Goal: Task Accomplishment & Management: Manage account settings

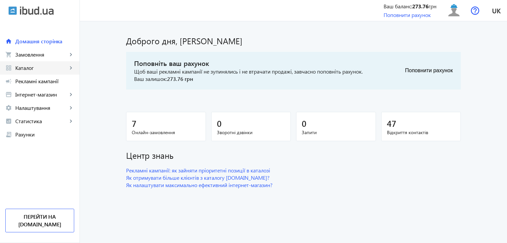
click at [26, 69] on span "Каталог" at bounding box center [41, 68] width 52 height 7
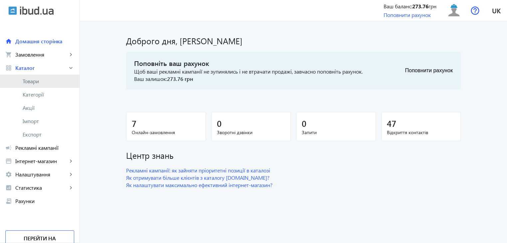
click at [29, 80] on span "Товари" at bounding box center [49, 81] width 52 height 7
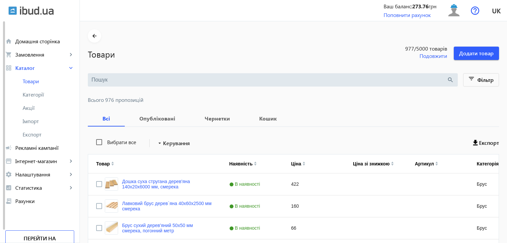
click at [137, 77] on input "search" at bounding box center [268, 79] width 355 height 7
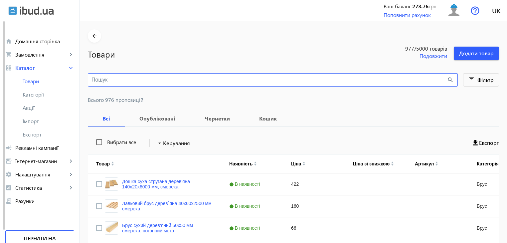
click at [136, 76] on input "search" at bounding box center [268, 79] width 355 height 7
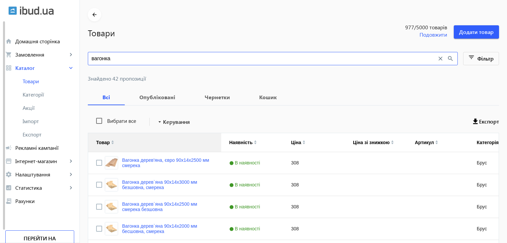
scroll to position [33, 0]
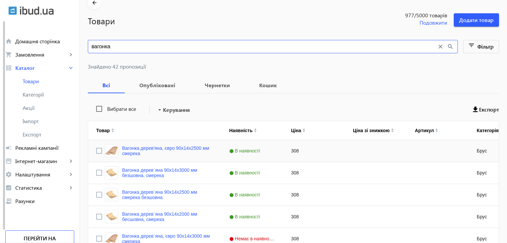
type input "вагонка"
click at [96, 148] on input "Press Space to toggle row selection (unchecked)" at bounding box center [99, 151] width 6 height 6
checkbox input "true"
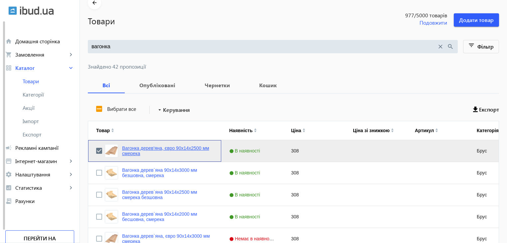
click at [173, 151] on link "Вагонка дерев'яна, євро 90x14x2500 мм смерека" at bounding box center [167, 150] width 91 height 11
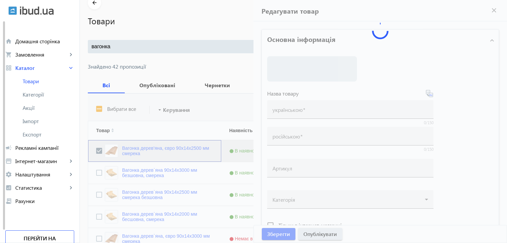
type input "Вагонка дерев'яна, євро 90x14x2500 мм смерека"
type input "Вагонка деревянная, евро 90x14x2500 мм"
type input "308"
type input "loremip dolorsit, ametcon, adipisc eli seddoe, tempo incidi, utlaboreetdol, mag…"
type input "loremip dolorsita, consect, adipisc eli seddoe, temp incidi, utlaboreetdol, mag…"
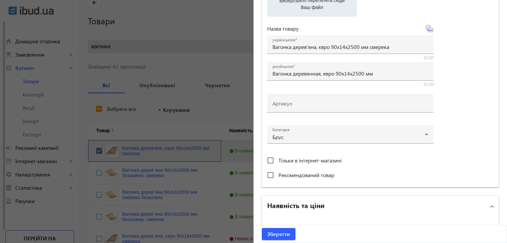
scroll to position [200, 0]
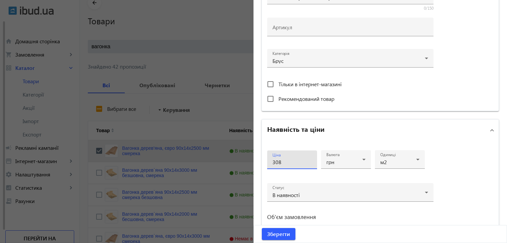
drag, startPoint x: 292, startPoint y: 161, endPoint x: 264, endPoint y: 160, distance: 28.6
click at [264, 160] on div "Ціна 308 Валюта грн Одиниці м2 Статус В наявності Об'єм замовлення від до" at bounding box center [380, 200] width 237 height 119
type input "318"
click at [281, 232] on span "Зберегти" at bounding box center [278, 233] width 23 height 7
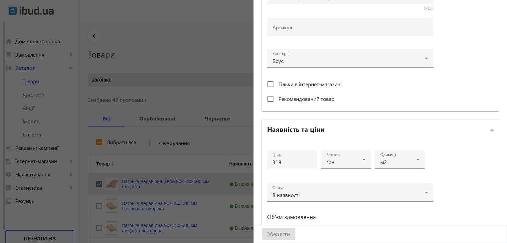
scroll to position [0, 0]
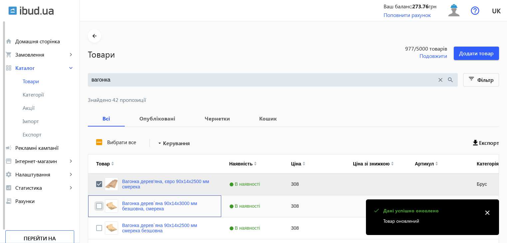
click at [96, 207] on input "Press Space to toggle row selection (unchecked)" at bounding box center [99, 206] width 6 height 6
checkbox input "true"
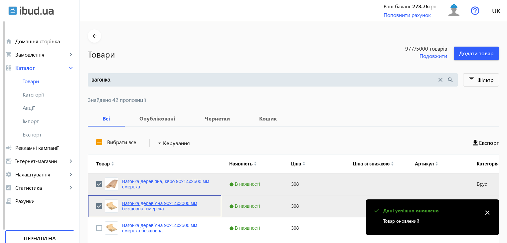
click at [139, 204] on link "Вагонка дерев`яна 90x14x3000 мм безшовна, смерека" at bounding box center [167, 206] width 91 height 11
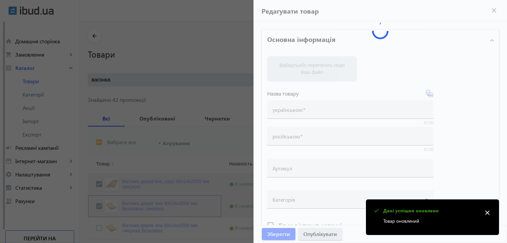
type input "Вагонка дерев`яна 90x14x3000 мм безшовна, смерека"
type input "Вагонка деревянная 90x14x3000 мм бесшовная"
type input "308"
type input "loremip dolorsit, ametcon, adipisc eli seddoe, tempo incidi, utlaboreetdol, mag…"
type input "loremip dolorsita, consect, adipisc eli seddoe, temp incidi, utlaboreetdol, mag…"
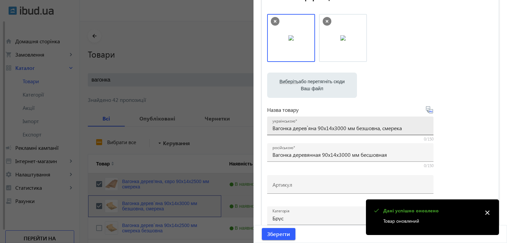
scroll to position [166, 0]
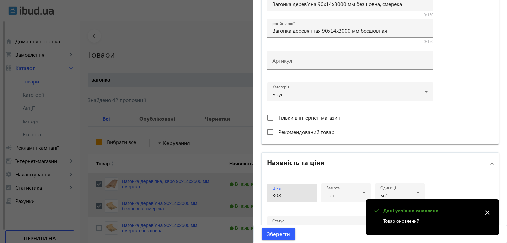
drag, startPoint x: 283, startPoint y: 196, endPoint x: 252, endPoint y: 197, distance: 30.6
click at [253, 197] on div "Основна інформація Виберіть або перетягніть сюди Ваш файл 2942165a95133cac7f211…" at bounding box center [379, 122] width 253 height 534
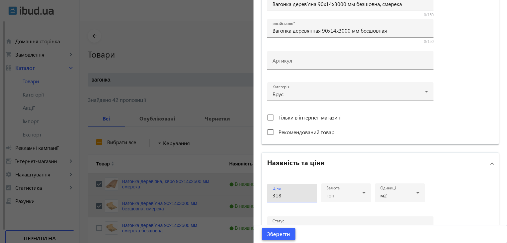
type input "318"
click at [271, 236] on span "Зберегти" at bounding box center [278, 233] width 23 height 7
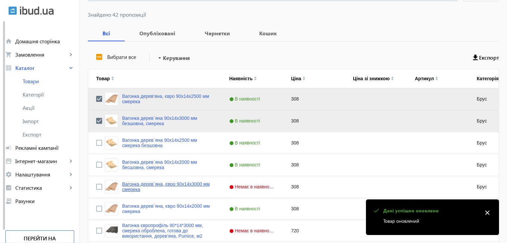
scroll to position [100, 0]
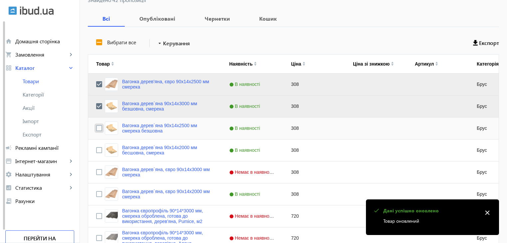
click at [96, 128] on input "Press Space to toggle row selection (unchecked)" at bounding box center [99, 128] width 6 height 6
checkbox input "true"
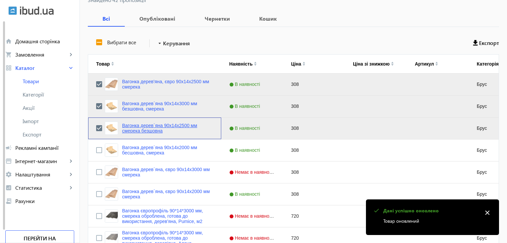
click at [130, 128] on link "Вагонка дерев`яна 90x14x2500 мм смерека безшовна" at bounding box center [167, 128] width 91 height 11
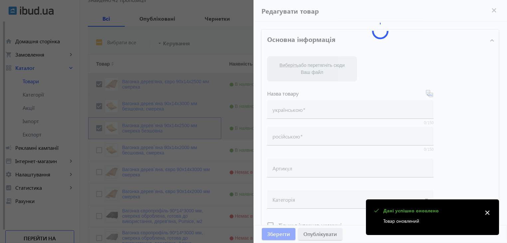
type input "Вагонка дерев`яна 90x14x2500 мм смерека безшовна"
type input "Вагонка деревянная 90x14x2500 мм бесшовная"
type input "308"
type input "loremip dolorsit, ametcon, adipisc eli seddoe, tempo incidi, utlaboreetdol, mag…"
type input "loremip dolorsita, consect, adipisc eli seddoe, temp incidi, utlaboreetdol, mag…"
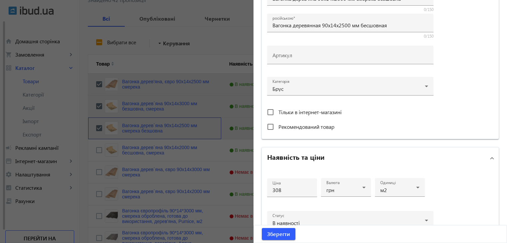
scroll to position [233, 0]
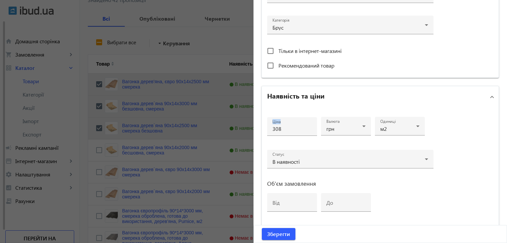
drag, startPoint x: 281, startPoint y: 132, endPoint x: 263, endPoint y: 129, distance: 17.4
click at [263, 129] on div "Ціна 308 Валюта грн Одиниці м2 Статус В наявності Об'єм замовлення від до" at bounding box center [380, 166] width 237 height 119
click at [295, 131] on div "Ціна 308" at bounding box center [291, 126] width 39 height 19
drag, startPoint x: 293, startPoint y: 129, endPoint x: 259, endPoint y: 129, distance: 34.3
click at [259, 129] on div "Основна інформація Виберіть або перетягніть сюди Ваш файл 2760965a14c4ce714c144…" at bounding box center [379, 56] width 253 height 534
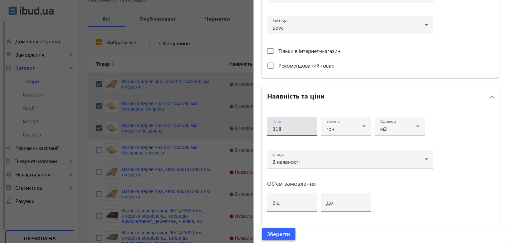
type input "318"
click at [281, 234] on span "Зберегти" at bounding box center [278, 233] width 23 height 7
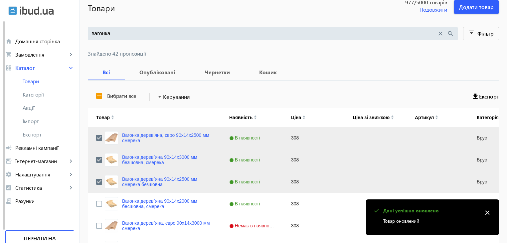
scroll to position [100, 0]
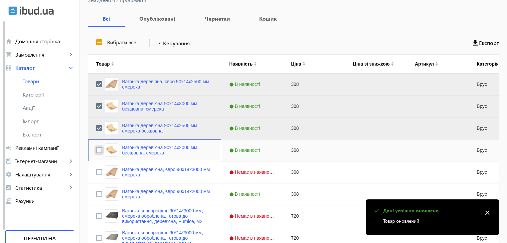
click at [96, 149] on input "Press Space to toggle row selection (unchecked)" at bounding box center [99, 150] width 6 height 6
checkbox input "true"
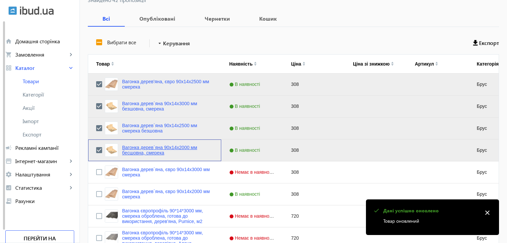
click at [127, 150] on link "Вагонка дерев`яна 90x14x2000 мм бесшовна, смерека" at bounding box center [167, 150] width 91 height 11
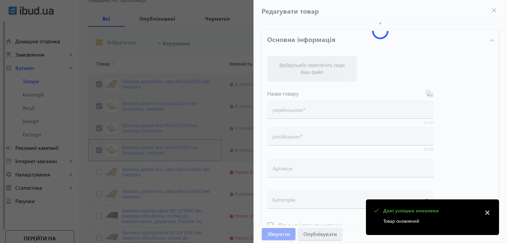
type input "Вагонка дерев`яна 90x14x2000 мм бесшовна, смерека"
type input "Вагонка деревянная 90x14x2000 мм бесшовная"
type input "308"
type input "loremip dolorsit, ametcon, adipisc eli seddoe, tempo incidi, utlaboreetdol, mag…"
type input "loremip dolorsita, consect, adipisc eli seddoe, temp incidi, utlaboreetdol, mag…"
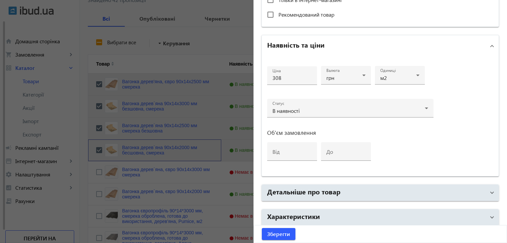
scroll to position [311, 0]
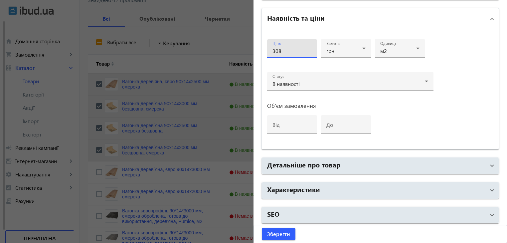
drag, startPoint x: 290, startPoint y: 48, endPoint x: 238, endPoint y: 44, distance: 52.7
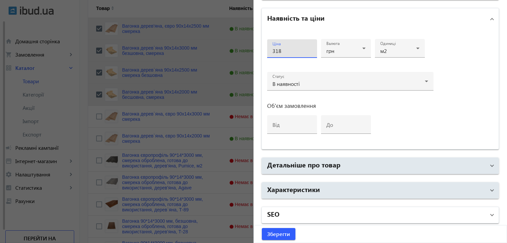
scroll to position [166, 0]
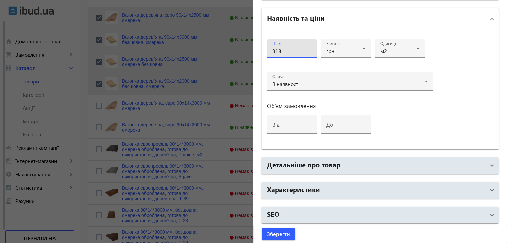
type input "318"
click at [276, 233] on span "Зберегти" at bounding box center [278, 233] width 23 height 7
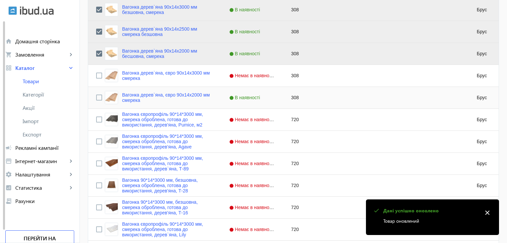
scroll to position [200, 0]
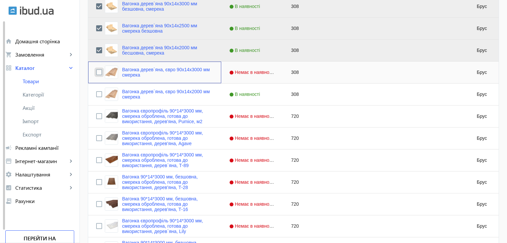
click at [96, 72] on input "Press Space to toggle row selection (unchecked)" at bounding box center [99, 72] width 6 height 6
checkbox input "true"
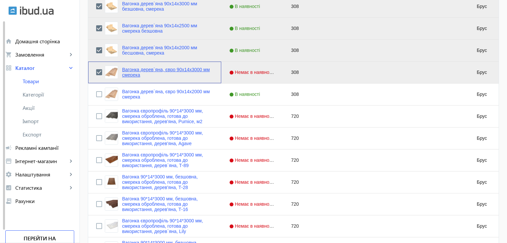
click at [132, 73] on link "Вагонка дерев`яна, євро 90x14x3000 мм смерека" at bounding box center [167, 72] width 91 height 11
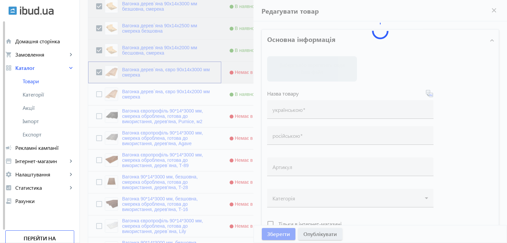
type input "Вагонка дерев`яна, євро 90x14x3000 мм смерека"
type input "Вагонка деревянная, евро 90x14x3000 мм"
type input "308"
type input "loremip dolorsit, ametcon, adipisc eli seddoe, tempo incidi, utlaboreetdol, mag…"
type input "loremip dolorsita, consect, adipisc eli seddoe, temp incidi, utlaboreetdol, mag…"
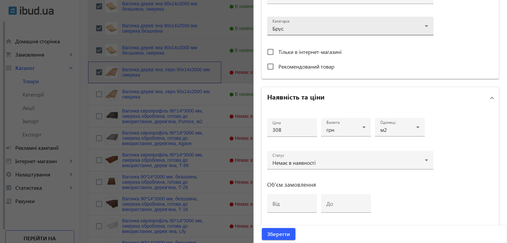
scroll to position [233, 0]
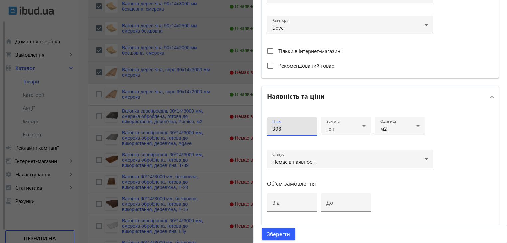
drag, startPoint x: 292, startPoint y: 128, endPoint x: 247, endPoint y: 121, distance: 46.1
type input "318"
click at [282, 236] on span "Зберегти" at bounding box center [278, 233] width 23 height 7
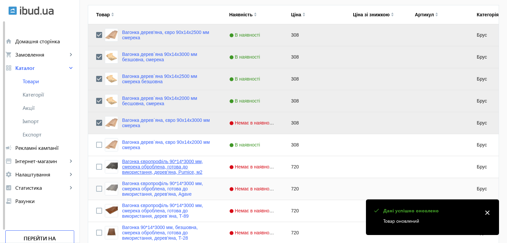
scroll to position [166, 0]
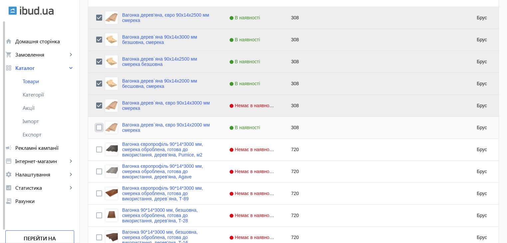
click at [96, 126] on input "Press Space to toggle row selection (unchecked)" at bounding box center [99, 127] width 6 height 6
checkbox input "true"
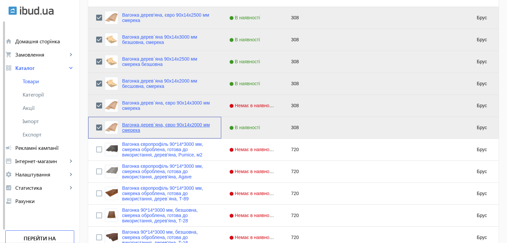
click at [131, 128] on link "Вагонка дерев`яна, євро 90x14x2000 мм смерека" at bounding box center [167, 127] width 91 height 11
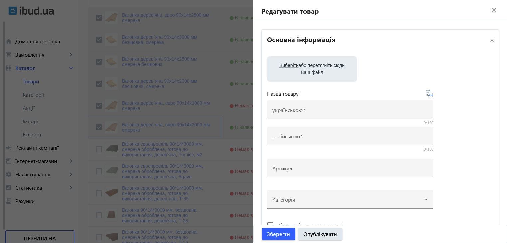
type input "Вагонка дерев`яна, євро 90x14x2000 мм смерека"
type input "Вагонка деревянная, евро 90x14x2000 мм"
type input "308"
type input "loremip dolorsit, ametcon, adipisc eli seddoe, tempo incidi, utlaboreetdol, mag…"
type input "loremip dolorsita, consect, adipisc eli seddoe, temp incidi, utlaboreetdol, mag…"
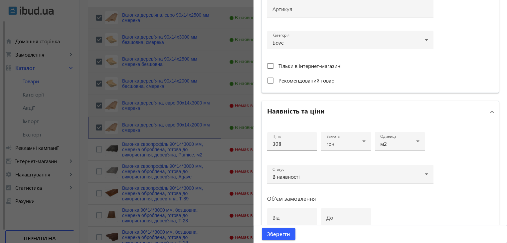
scroll to position [233, 0]
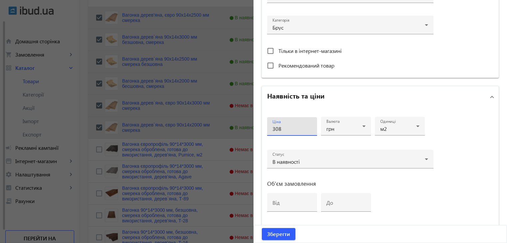
drag, startPoint x: 260, startPoint y: 127, endPoint x: 250, endPoint y: 127, distance: 10.6
type input "318"
click at [277, 235] on span "Зберегти" at bounding box center [278, 233] width 23 height 7
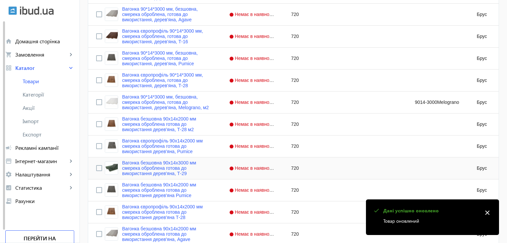
scroll to position [652, 0]
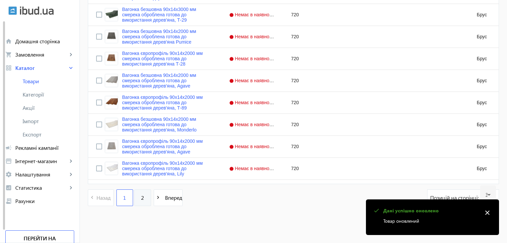
click at [140, 200] on link "2" at bounding box center [142, 197] width 17 height 17
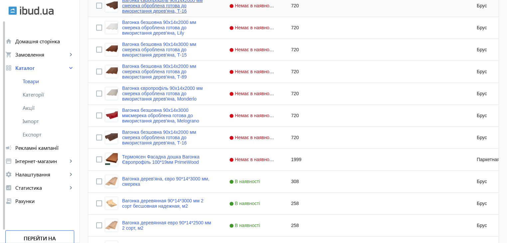
scroll to position [257, 0]
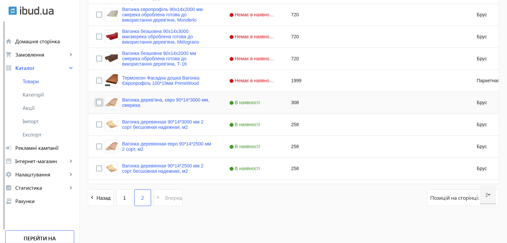
click at [96, 99] on input "Press Space to toggle row selection (unchecked)" at bounding box center [99, 102] width 6 height 6
checkbox input "true"
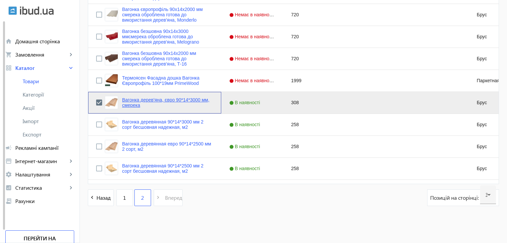
click at [128, 100] on link "Вагонка дерев'яна, євро 90*14*3000 мм, смерека" at bounding box center [167, 102] width 91 height 11
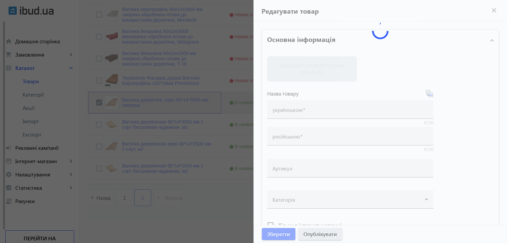
type input "Вагонка дерев'яна, євро 90*14*3000 мм, смерека"
type input "Вагонка евро деревянная 90*14*3000 мм"
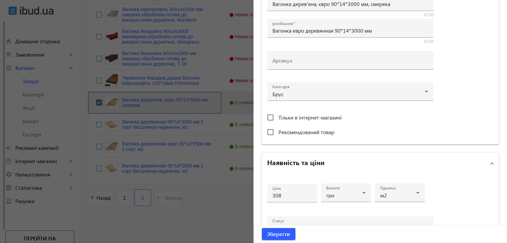
scroll to position [311, 0]
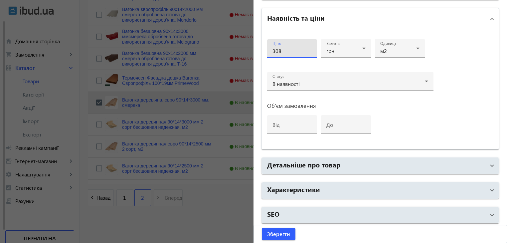
drag, startPoint x: 289, startPoint y: 53, endPoint x: 258, endPoint y: 49, distance: 31.3
type input "318"
click at [267, 232] on span "Зберегти" at bounding box center [278, 233] width 23 height 7
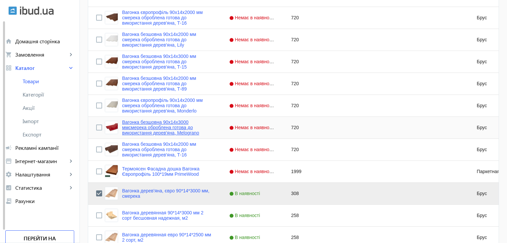
scroll to position [200, 0]
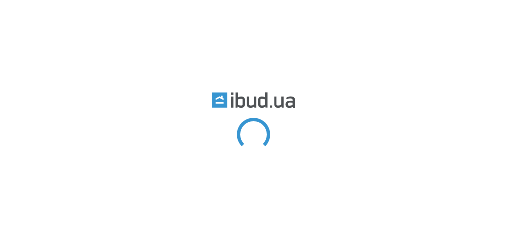
type input "вагонка"
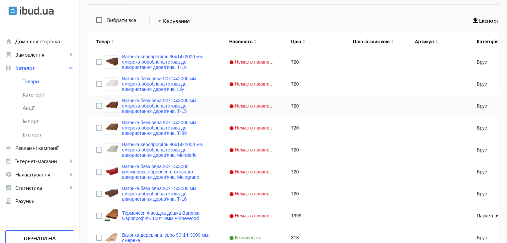
scroll to position [257, 0]
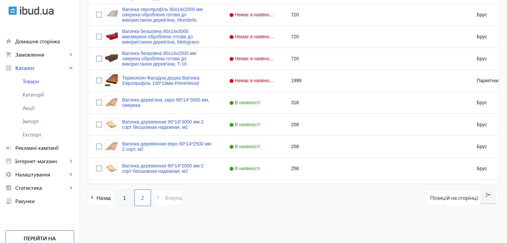
click at [123, 199] on span "1" at bounding box center [124, 197] width 3 height 7
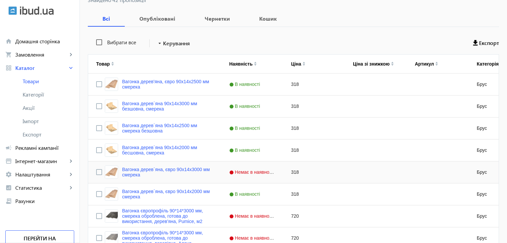
scroll to position [33, 0]
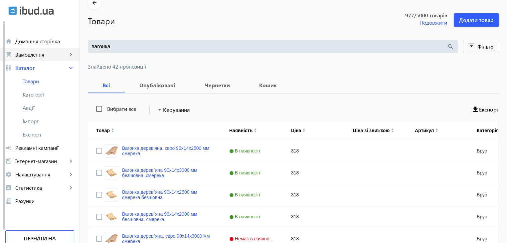
drag, startPoint x: 113, startPoint y: 47, endPoint x: 73, endPoint y: 48, distance: 40.3
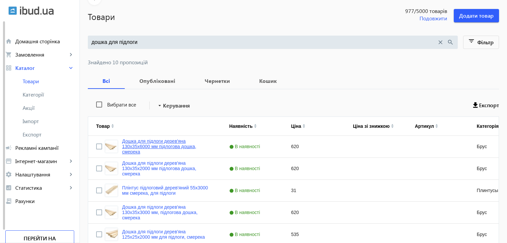
scroll to position [67, 0]
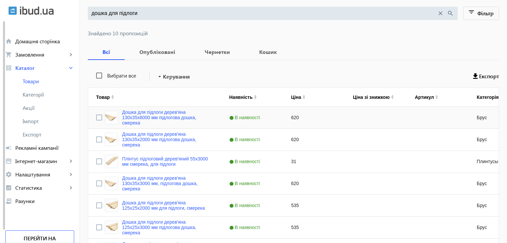
type input "дошка для підлоги"
click at [96, 119] on input "Press Space to toggle row selection (unchecked)" at bounding box center [99, 117] width 6 height 6
checkbox input "true"
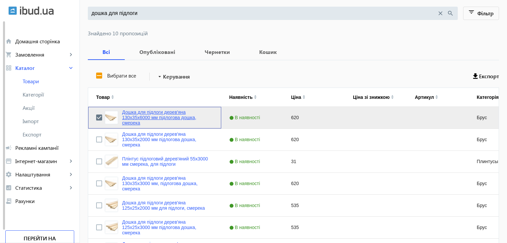
click at [126, 118] on link "Дошка для підлоги дерев'яна 130x35x6000 мм підлогова дошка, смерека" at bounding box center [167, 117] width 91 height 16
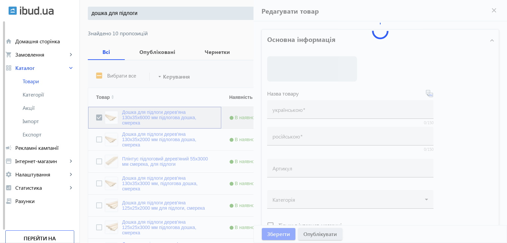
type input "Дошка для підлоги дерев'яна 130x35x6000 мм підлогова дошка, смерека"
type input "Доска для пола деревянный 130x35x6000 мм, половая доска ель"
type input "620"
type input "вагонка безшовна, вагонка, вагонка для фасаду, колір дерева, поліматеріали, буд…"
type input "вагонка бесшовная, вагонка, вагонка для фасада, цвет дерева, полиматериалы, стр…"
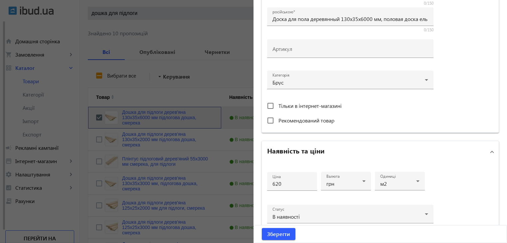
scroll to position [233, 0]
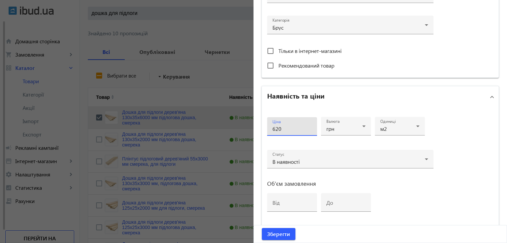
drag, startPoint x: 281, startPoint y: 128, endPoint x: 254, endPoint y: 128, distance: 26.6
click at [254, 128] on div "Основна інформація Виберіть або перетягніть сюди Ваш файл 2760965a14c3764d40491…" at bounding box center [379, 56] width 253 height 534
type input "640"
click at [284, 237] on span "Зберегти" at bounding box center [278, 233] width 23 height 7
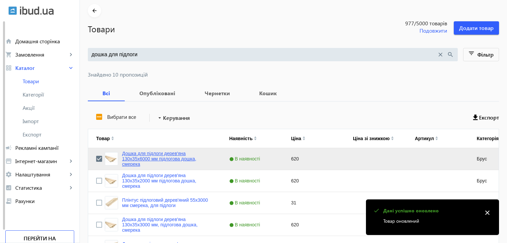
scroll to position [67, 0]
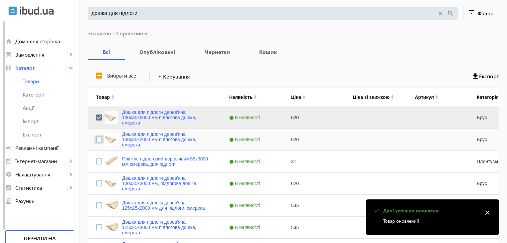
drag, startPoint x: 94, startPoint y: 137, endPoint x: 100, endPoint y: 137, distance: 6.0
click at [96, 138] on input "Press Space to toggle row selection (unchecked)" at bounding box center [99, 139] width 6 height 6
checkbox input "true"
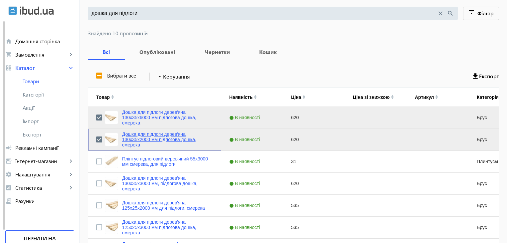
click at [130, 138] on link "Дошка для підлоги дерев'яна 130x35x2000 мм підлогова дошка, смерека" at bounding box center [167, 139] width 91 height 16
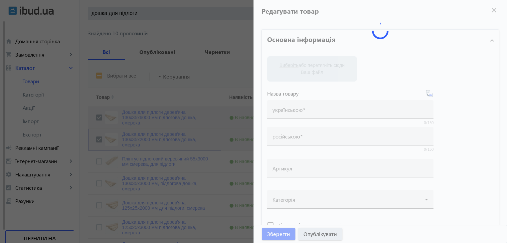
type input "Дошка для підлоги дерев'яна 130x35x2000 мм підлогова дошка, смерека"
type input "Доска для пола деревянная 130x35x2000 мм, ель, половая доска"
type input "620"
type input "вагонка безшовна, вагонка, вагонка для фасаду, колір дерева, поліматеріали, буд…"
type input "вагонка бесшовная, вагонка, вагонка для фасада, цвет дерева, полиматериалы, стр…"
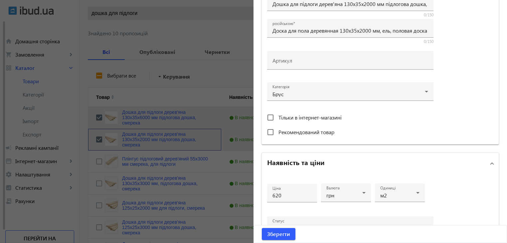
scroll to position [266, 0]
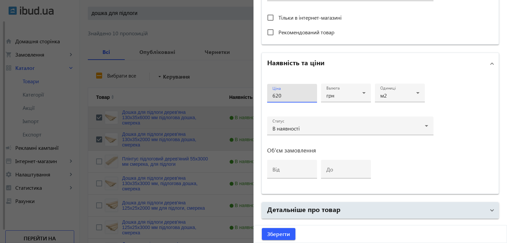
drag, startPoint x: 284, startPoint y: 94, endPoint x: 252, endPoint y: 95, distance: 31.6
click at [253, 95] on div "Основна інформація Виберіть або перетягніть сюди Ваш файл 2255665a14c38b0216637…" at bounding box center [379, 22] width 253 height 534
type input "640"
click at [265, 234] on span "submit" at bounding box center [279, 234] width 34 height 16
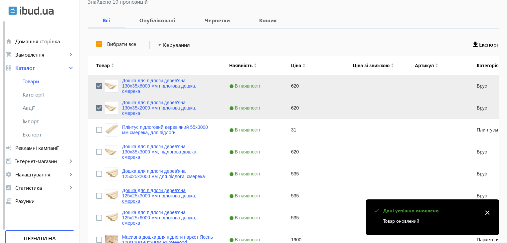
scroll to position [100, 0]
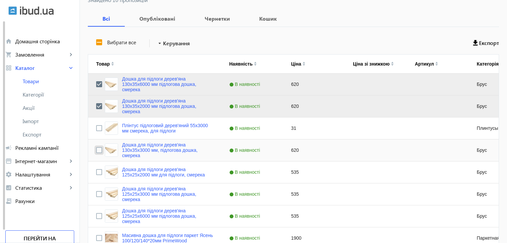
click at [96, 152] on input "Press Space to toggle row selection (unchecked)" at bounding box center [99, 150] width 6 height 6
checkbox input "true"
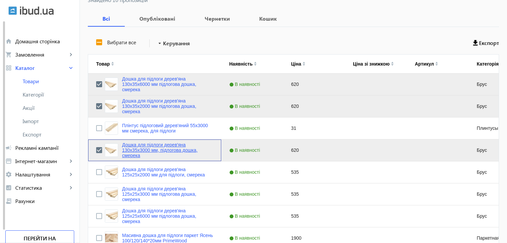
click at [128, 149] on link "Дошка для підлоги дерев'яна 130x35x3000 мм, підлогова дошка, смерека" at bounding box center [167, 150] width 91 height 16
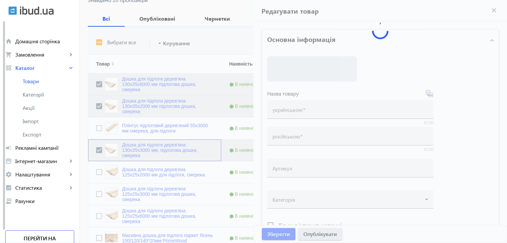
type input "Дошка для підлоги дерев'яна 130x35x3000 мм, підлогова дошка, смерека"
type input "Доска для пола деревянная 130x35x3000 мм ель половая доска"
type input "620"
type input "вагонка безшовна, вагонка, вагонка для фасаду, колір дерева, поліматеріали, буд…"
type input "вагонка бесшовная, вагонка, вагонка для фасада, цвет дерева, полиматериалы, стр…"
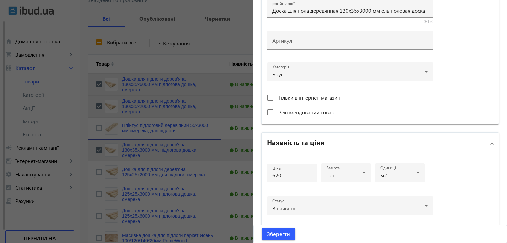
scroll to position [233, 0]
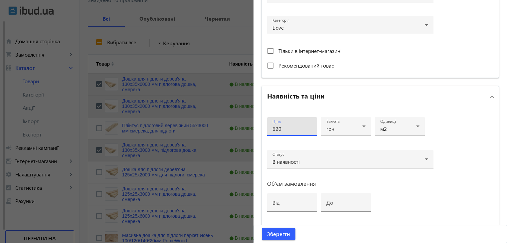
drag, startPoint x: 288, startPoint y: 129, endPoint x: 241, endPoint y: 130, distance: 46.9
click at [241, 130] on mat-sidenav-container "arrow_back Товари 977 /5000 товарів Подовжити Додати товар дошка для підлоги cl…" at bounding box center [293, 125] width 427 height 406
type input "640"
click at [267, 236] on span "Зберегти" at bounding box center [278, 233] width 23 height 7
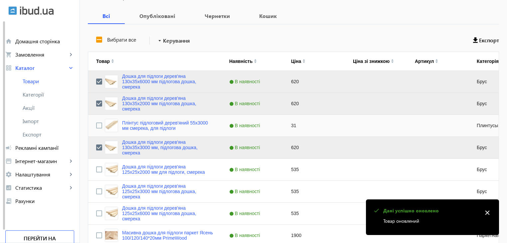
scroll to position [166, 0]
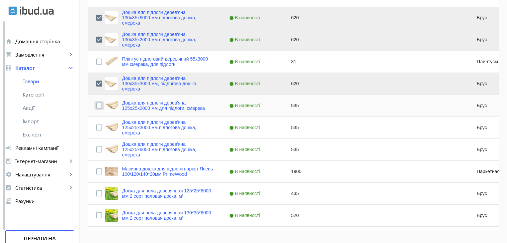
click at [96, 106] on input "Press Space to toggle row selection (unchecked)" at bounding box center [99, 105] width 6 height 6
checkbox input "true"
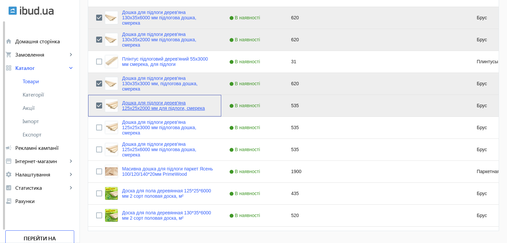
click at [129, 104] on link "Дошка для підлоги дерев'яна 125x25x2000 мм для підлоги, смерека" at bounding box center [167, 105] width 91 height 11
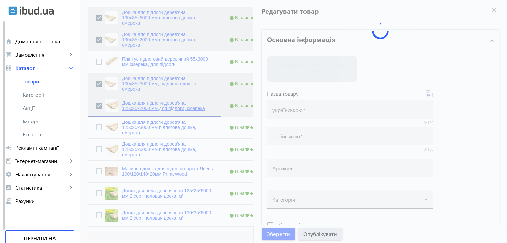
type input "Дошка для підлоги дерев'яна 125x25x2000 мм для підлоги, смерека"
type input "Доска для пола деревянная 125x25x2000 мм для пола, ель"
type input "535"
type input "брус, будівельний брус, брус дерево, сосна термо, Термососна, Термососна для те…"
type input "брус, строительный брус, брус дерево, сосна термо, Термососна, Термососна для т…"
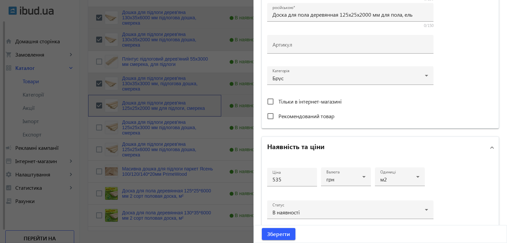
scroll to position [266, 0]
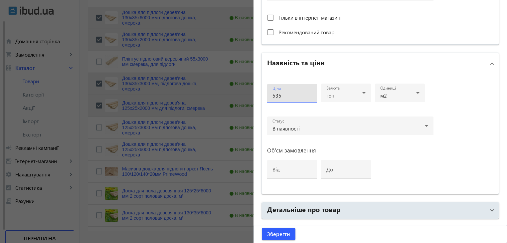
drag, startPoint x: 281, startPoint y: 96, endPoint x: 250, endPoint y: 95, distance: 30.9
click at [250, 95] on mat-sidenav-container "arrow_back Товари 977 /5000 товарів Подовжити Додати товар дошка для підлоги cl…" at bounding box center [293, 58] width 427 height 406
type input "540"
click at [270, 232] on span "Зберегти" at bounding box center [278, 233] width 23 height 7
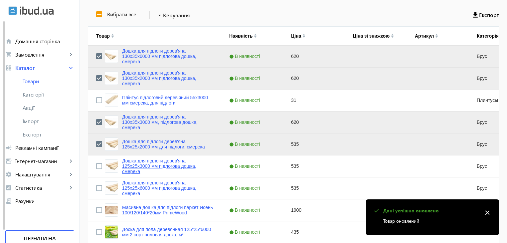
scroll to position [133, 0]
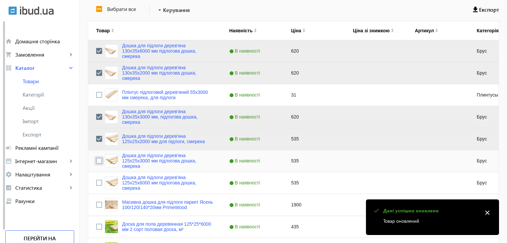
click at [96, 163] on input "Press Space to toggle row selection (unchecked)" at bounding box center [99, 161] width 6 height 6
checkbox input "true"
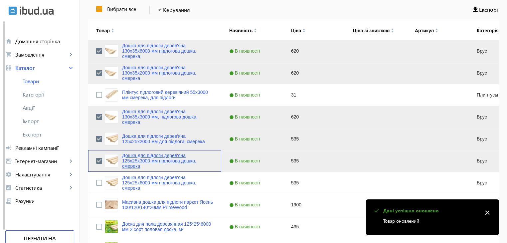
click at [136, 160] on link "Дошка для підлоги дерев'яна 125x25x3000 мм підлогова дошка, смерека" at bounding box center [167, 161] width 91 height 16
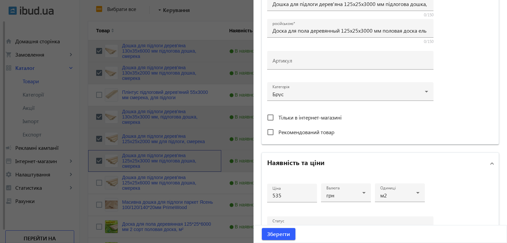
scroll to position [233, 0]
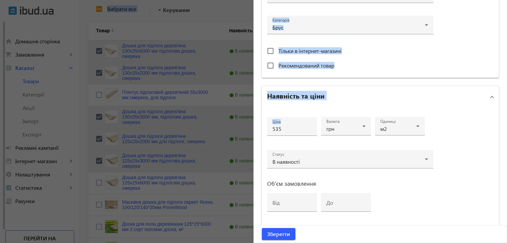
drag, startPoint x: 284, startPoint y: 133, endPoint x: 238, endPoint y: 128, distance: 46.2
click at [238, 128] on mat-sidenav-container "arrow_back Товари 977 /5000 товарів Подовжити Додати товар дошка для підлоги cl…" at bounding box center [293, 91] width 427 height 406
click at [287, 129] on input "535" at bounding box center [291, 128] width 39 height 7
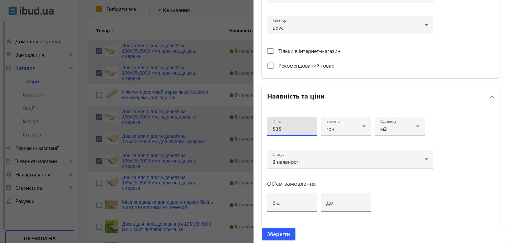
drag, startPoint x: 287, startPoint y: 129, endPoint x: 241, endPoint y: 128, distance: 45.9
click at [241, 128] on mat-sidenav-container "arrow_back Товари 977 /5000 товарів Подовжити Додати товар дошка для підлоги cl…" at bounding box center [293, 91] width 427 height 406
type input "540"
click at [262, 229] on span "submit" at bounding box center [279, 234] width 34 height 16
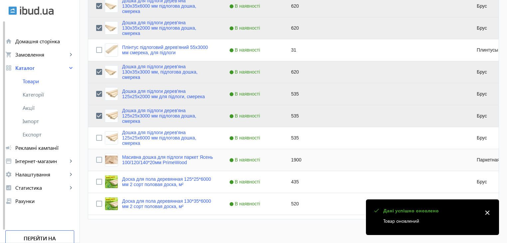
scroll to position [185, 0]
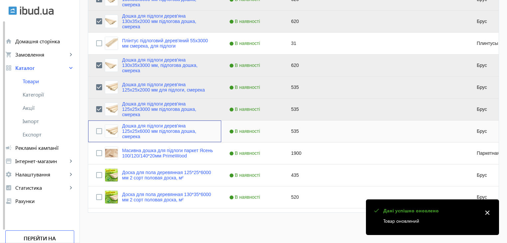
click at [91, 128] on div "Дошка для підлоги дерев'яна 125x25x6000 мм підлогова дошка, смерека" at bounding box center [154, 131] width 133 height 22
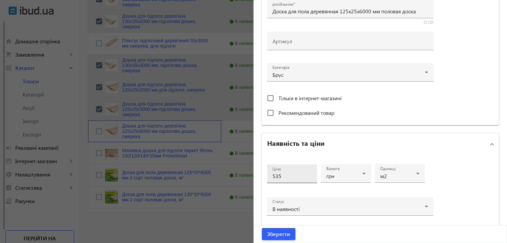
scroll to position [233, 0]
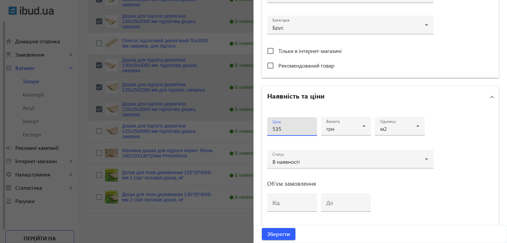
drag, startPoint x: 284, startPoint y: 125, endPoint x: 254, endPoint y: 129, distance: 29.9
click at [254, 129] on div "Основна інформація Виберіть або перетягніть сюди Ваш файл 2760965a14c4f5c0b1998…" at bounding box center [379, 56] width 253 height 534
type input "540"
click at [277, 236] on span "Зберегти" at bounding box center [278, 233] width 23 height 7
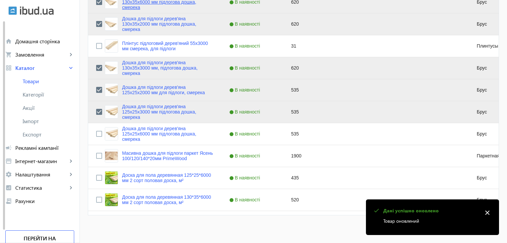
scroll to position [185, 0]
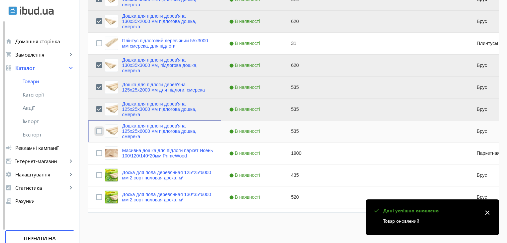
click at [96, 132] on input "Press Space to toggle row selection (unchecked)" at bounding box center [99, 131] width 6 height 6
checkbox input "true"
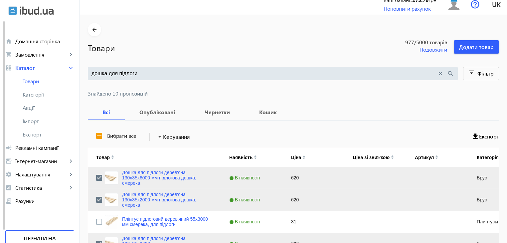
scroll to position [0, 0]
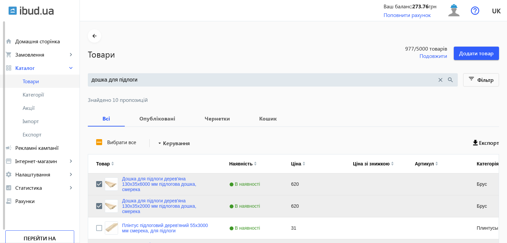
drag, startPoint x: 155, startPoint y: 81, endPoint x: 40, endPoint y: 78, distance: 114.5
click at [40, 78] on div "arrow_back home Домашня сторінка shopping_cart Замовлення keyboard_arrow_right …" at bounding box center [253, 214] width 507 height 428
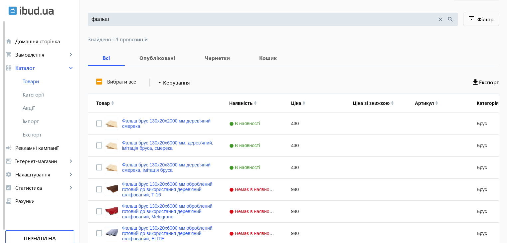
scroll to position [67, 0]
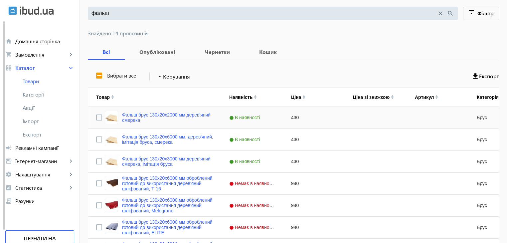
type input "фальш"
click at [96, 118] on input "Press Space to toggle row selection (unchecked)" at bounding box center [99, 117] width 6 height 6
checkbox input "true"
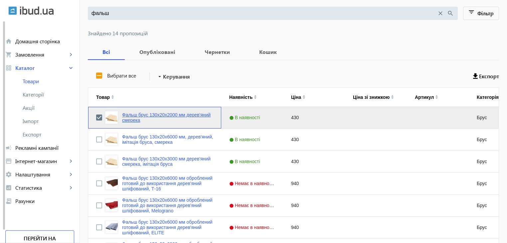
click at [151, 117] on link "Фальш брус 130x20x2000 мм дерев'яний смерека" at bounding box center [167, 117] width 91 height 11
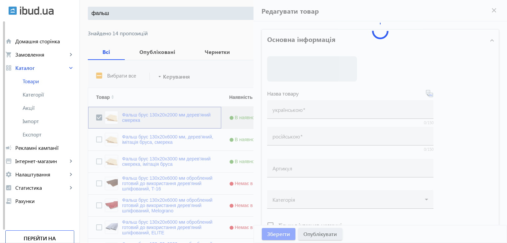
type input "Фальш брус 130x20x2000 мм дерев'яний смерека"
type input "Фальш брус 130x20x2000 мм деревянный ель"
type input "430"
type input "брус, будівельний брус, брус дерево, сосна термо, Термососна, Термососна для те…"
type input "брус, строительный брус, брус дерево, сосна термо, Термососна, Термососна для т…"
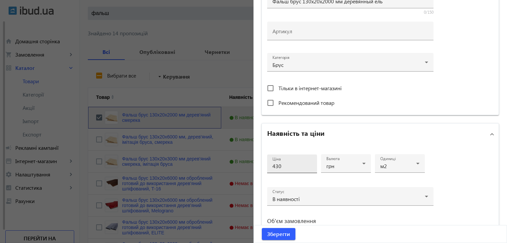
scroll to position [200, 0]
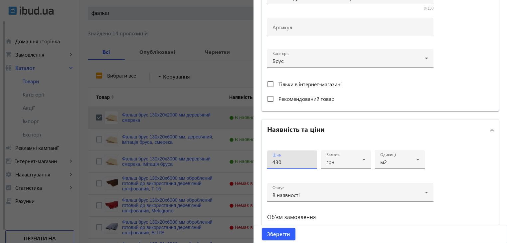
drag, startPoint x: 295, startPoint y: 163, endPoint x: 226, endPoint y: 155, distance: 69.9
click at [226, 155] on mat-sidenav-container "arrow_back Товари 977 /5000 товарів Подовжити Додати товар фальш close search f…" at bounding box center [293, 202] width 427 height 494
type input "470"
click at [281, 234] on span "Зберегти" at bounding box center [278, 233] width 23 height 7
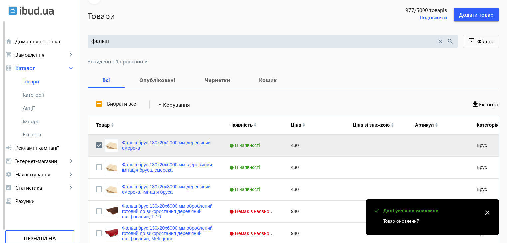
scroll to position [67, 0]
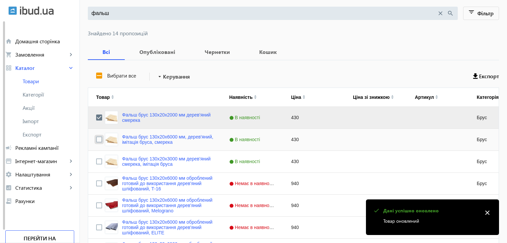
click at [96, 141] on input "Press Space to toggle row selection (unchecked)" at bounding box center [99, 139] width 6 height 6
checkbox input "true"
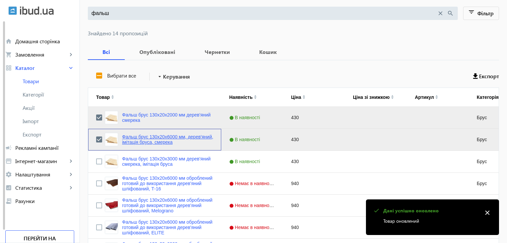
click at [144, 135] on link "Фальш брус 130x20x6000 мм, дерев'яний, імітація бруса, смерека" at bounding box center [167, 139] width 91 height 11
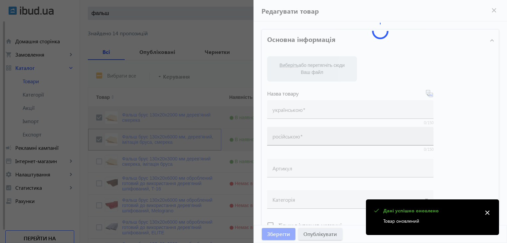
type input "Фальш брус 130x20x6000 мм, дерев'яний, імітація бруса, смерека"
type input "Фальш брус 130x20x6000 мм ель, имитация бруса, деревянный"
type input "430"
type input "брус, будівельний брус, брус дерево, сосна термо, Термососна, Термососна для те…"
type input "брус, строительный брус, брус дерево, сосна термо, Термососна, Термососна для т…"
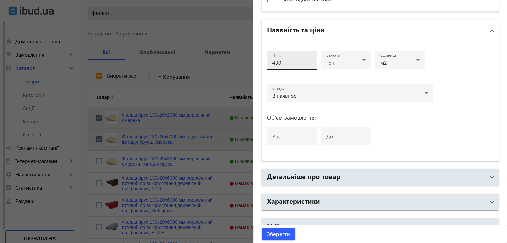
scroll to position [299, 0]
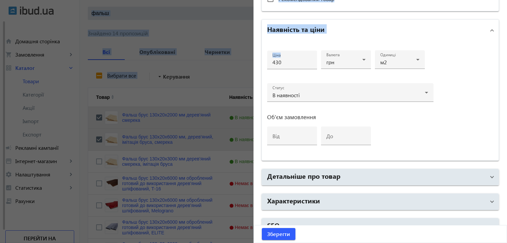
drag, startPoint x: 265, startPoint y: 58, endPoint x: 237, endPoint y: 51, distance: 28.1
click at [237, 51] on mat-sidenav-container "arrow_back Товари 977 /5000 товарів Подовжити Додати товар фальш close search f…" at bounding box center [293, 202] width 427 height 494
click at [284, 63] on input "430" at bounding box center [291, 62] width 39 height 7
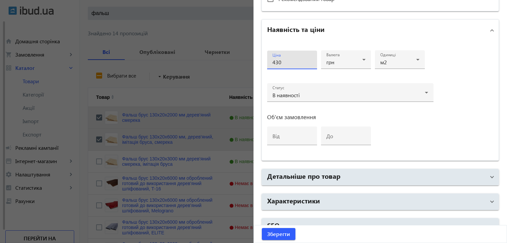
drag, startPoint x: 284, startPoint y: 63, endPoint x: 241, endPoint y: 63, distance: 43.6
click at [241, 63] on mat-sidenav-container "arrow_back Товари 977 /5000 товарів Подовжити Додати товар фальш close search f…" at bounding box center [293, 202] width 427 height 494
type input "470"
click at [276, 233] on span "Зберегти" at bounding box center [278, 233] width 23 height 7
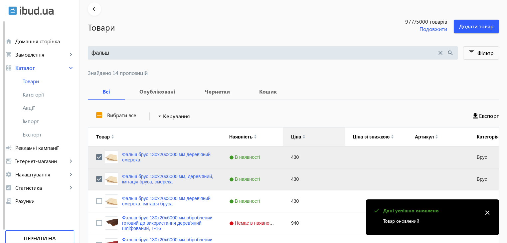
scroll to position [67, 0]
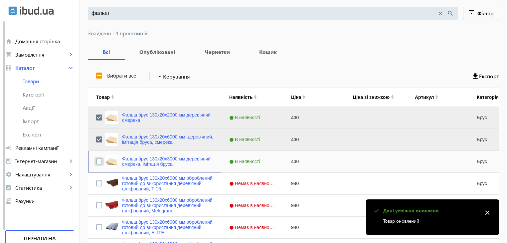
click at [96, 161] on input "Press Space to toggle row selection (unchecked)" at bounding box center [99, 161] width 6 height 6
checkbox input "true"
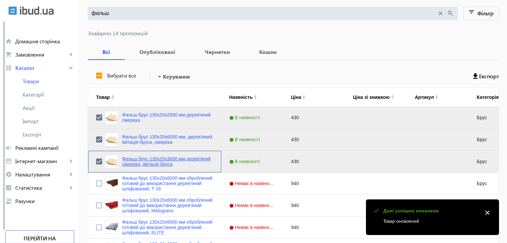
click at [130, 160] on link "Фальш брус 130x20x3000 мм дерев'яний смерека, імітація бруса" at bounding box center [167, 161] width 91 height 11
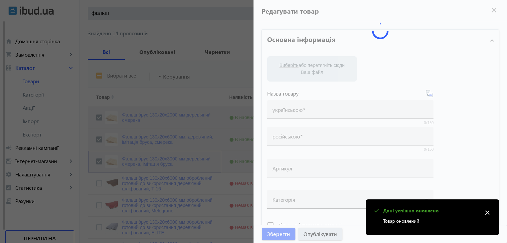
type input "Фальш брус 130x20x3000 мм дерев'яний смерека, імітація бруса"
type input "Фальш брус 130x20x3000 мм, деревянный, ель имитация бруса"
type input "430"
type input "брус, будівельний брус, брус дерево, сосна термо, Термососна, Термососна для те…"
type input "брус, строительный брус, брус дерево, сосна термо, Термососна, Термососна для т…"
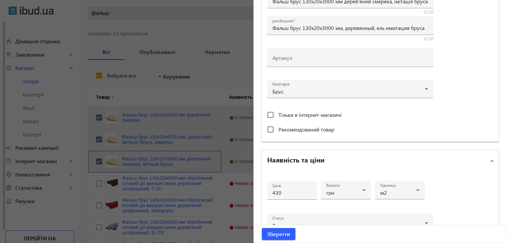
scroll to position [233, 0]
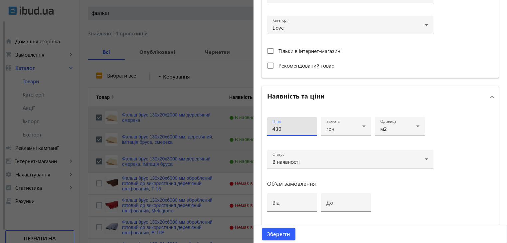
drag, startPoint x: 288, startPoint y: 131, endPoint x: 257, endPoint y: 130, distance: 31.0
click at [257, 130] on div "Основна інформація Виберіть або перетягніть сюди Ваш файл 2255665a14c654f502867…" at bounding box center [379, 56] width 253 height 534
type input "470"
click at [262, 231] on span "submit" at bounding box center [279, 234] width 34 height 16
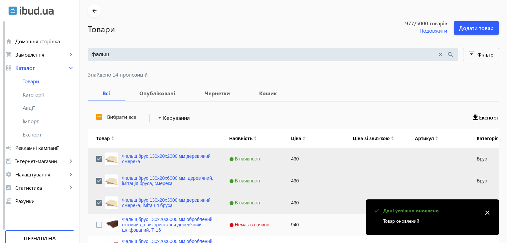
scroll to position [0, 0]
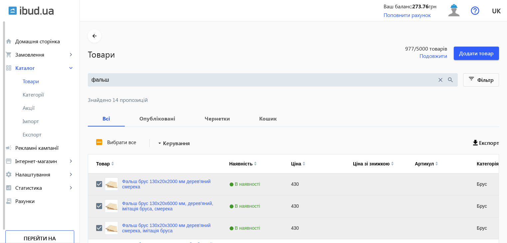
click at [107, 77] on input "фальш" at bounding box center [263, 79] width 345 height 7
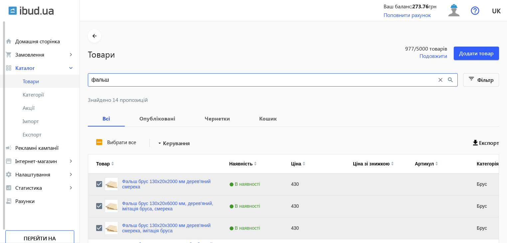
drag, startPoint x: 106, startPoint y: 80, endPoint x: 44, endPoint y: 80, distance: 61.9
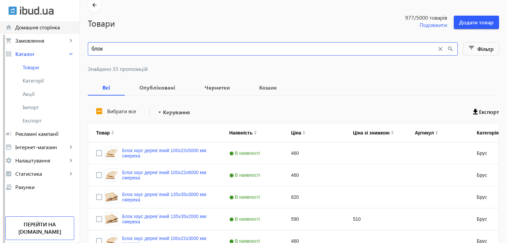
scroll to position [100, 0]
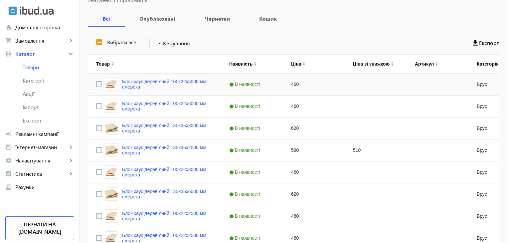
type input "блок"
click at [96, 83] on input "Press Space to toggle row selection (unchecked)" at bounding box center [99, 84] width 6 height 6
checkbox input "true"
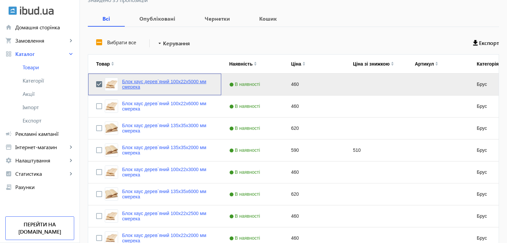
click at [131, 80] on link "Блок хаус дерев`яний 100x22x5000 мм смерека" at bounding box center [167, 84] width 91 height 11
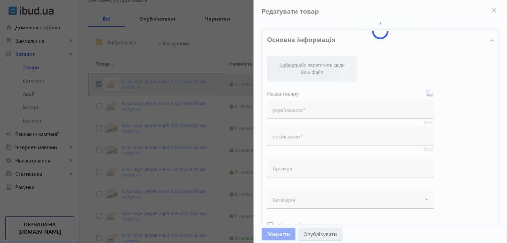
type input "Блок хаус дерев`яний 100x22x5000 мм смерека"
type input "Блок хаус деревянный 100x22x5000 мм"
type input "460"
type input "loremip dolorsit, ametcon, adipisc eli seddoe, tempo incidi, utlaboreetdol, mag…"
type input "loremip dolorsita, consect, adipisc eli seddoe, temp incidi, utlaboreetdol, mag…"
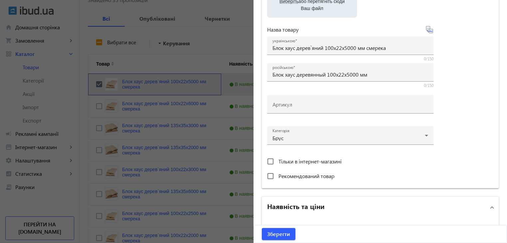
scroll to position [200, 0]
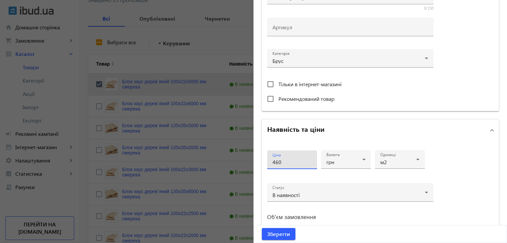
drag, startPoint x: 297, startPoint y: 161, endPoint x: 249, endPoint y: 163, distance: 47.9
type input "470"
click at [285, 235] on span "Зберегти" at bounding box center [278, 233] width 23 height 7
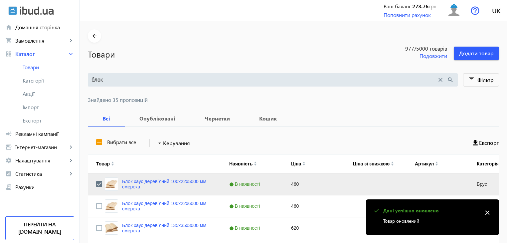
scroll to position [0, 0]
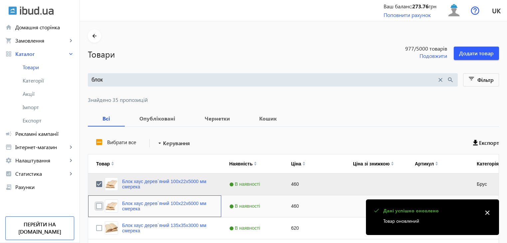
click at [96, 205] on input "Press Space to toggle row selection (unchecked)" at bounding box center [99, 206] width 6 height 6
checkbox input "true"
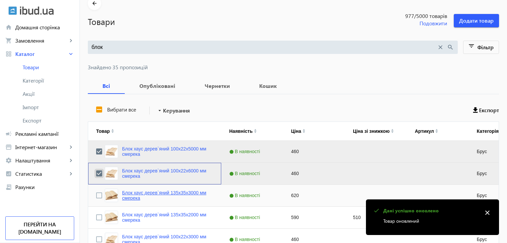
scroll to position [67, 0]
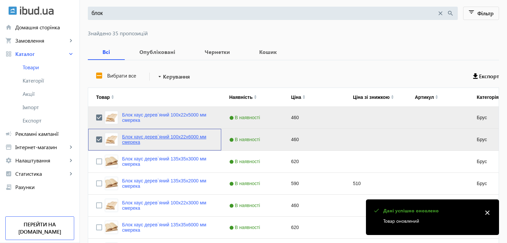
click at [151, 138] on link "Блок хаус дерев`яний 100x22x6000 мм смерека" at bounding box center [167, 139] width 91 height 11
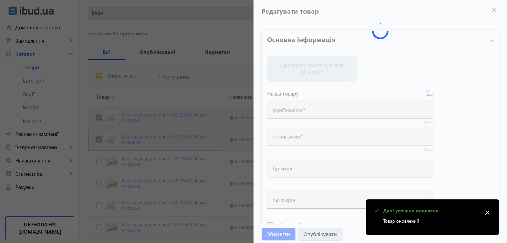
type input "Блок хаус дерев`яний 100x22x6000 мм смерека"
type input "Блок хаус деревянный 100x22x6000 мм"
type input "460"
type input "loremip dolorsit, ametcon, adipisc eli seddoe, tempo incidi, utlaboreetdol, mag…"
type input "loremip dolorsita, consect, adipisc eli seddoe, temp incidi, utlaboreetdol, mag…"
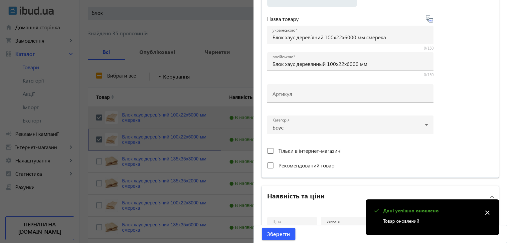
scroll to position [266, 0]
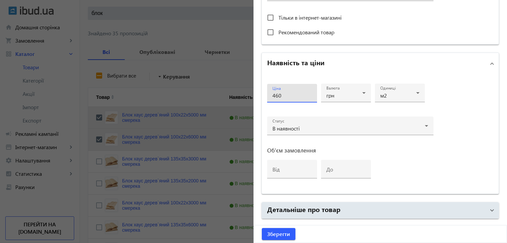
drag, startPoint x: 277, startPoint y: 96, endPoint x: 257, endPoint y: 96, distance: 19.3
click at [257, 96] on div "Основна інформація Виберіть або перетягніть сюди Ваш файл 1184465a950648f258749…" at bounding box center [379, 22] width 253 height 534
type input "470"
click at [269, 237] on span "Зберегти" at bounding box center [278, 233] width 23 height 7
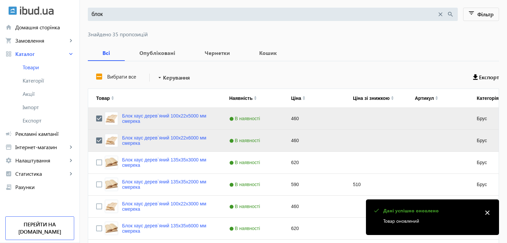
scroll to position [67, 0]
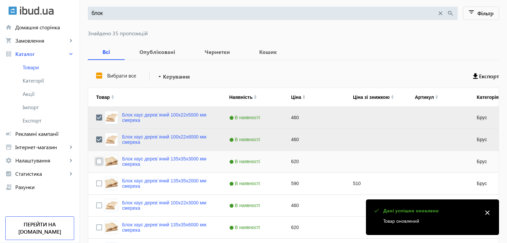
click at [96, 162] on input "Press Space to toggle row selection (unchecked)" at bounding box center [99, 161] width 6 height 6
checkbox input "true"
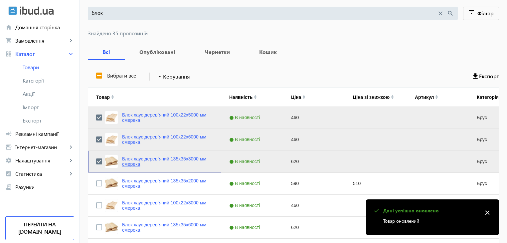
click at [138, 162] on link "Блок хаус дерев`яний 135x35x3000 мм смерека" at bounding box center [167, 161] width 91 height 11
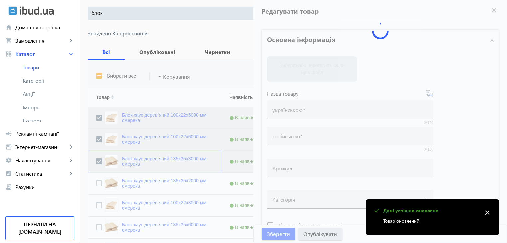
type input "Блок хаус дерев`яний 135x35x3000 мм смерека"
type input "Блок хаус деревянный 135x35x3000 мм"
type input "620"
type input "loremip dolorsit, ametcon, adipisc eli seddoe, tempo incidi, utlaboreetdol, mag…"
type input "loremip dolorsita, consect, adipisc eli seddoe, temp incidi, utlaboreetdol, mag…"
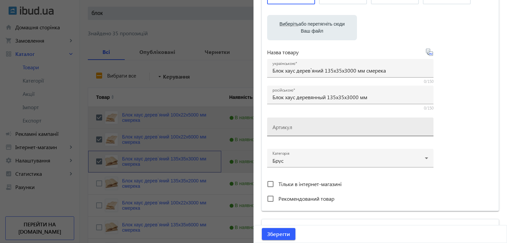
scroll to position [266, 0]
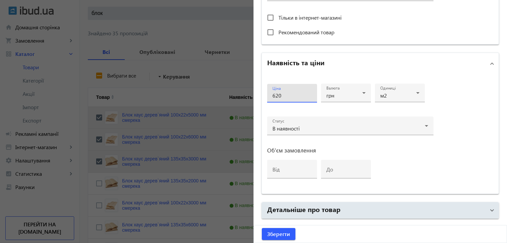
drag, startPoint x: 290, startPoint y: 96, endPoint x: 249, endPoint y: 95, distance: 40.9
type input "640"
click at [284, 236] on span "Зберегти" at bounding box center [278, 233] width 23 height 7
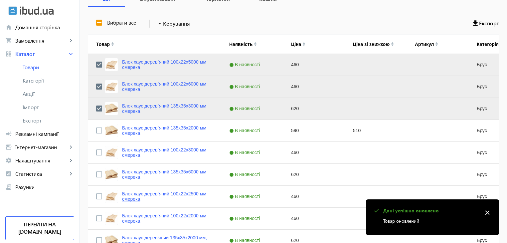
scroll to position [133, 0]
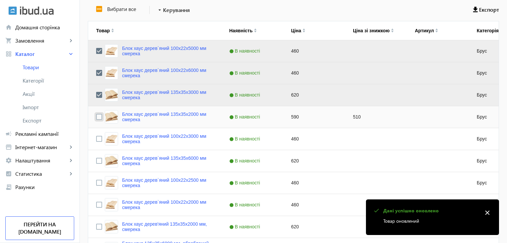
click at [96, 117] on input "Press Space to toggle row selection (unchecked)" at bounding box center [99, 117] width 6 height 6
checkbox input "true"
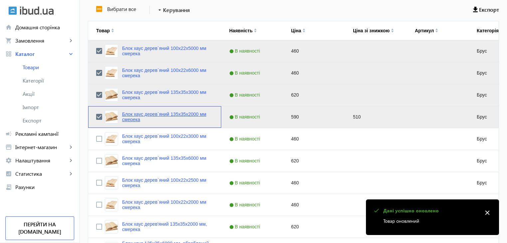
click at [127, 118] on link "Блок хаус дерев`яний 135x35x2000 мм смерека" at bounding box center [167, 116] width 91 height 11
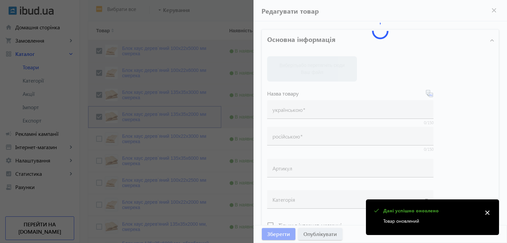
type input "Блок хаус дерев`яний 135x35x2000 мм смерека"
type input "Блок хаус деревянный 135x35x2000 мм, ель"
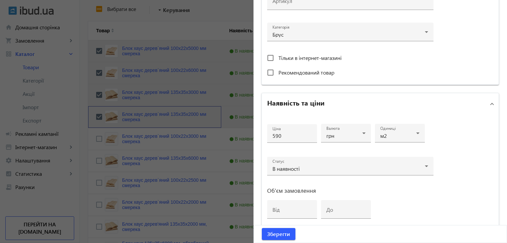
scroll to position [233, 0]
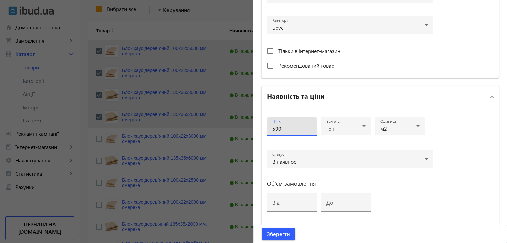
drag, startPoint x: 283, startPoint y: 130, endPoint x: 253, endPoint y: 125, distance: 31.0
click at [253, 125] on div "Основна інформація Виберіть або перетягніть сюди Ваш файл 2256065a14c4c9a0d7041…" at bounding box center [379, 56] width 253 height 534
type input "640"
click at [272, 238] on span "submit" at bounding box center [279, 234] width 34 height 16
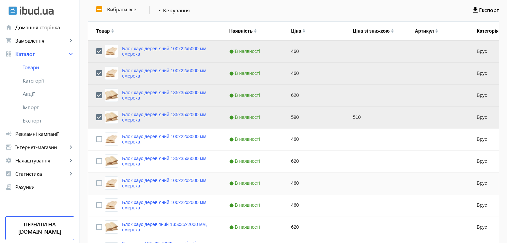
scroll to position [133, 0]
click at [96, 138] on input "Press Space to toggle row selection (unchecked)" at bounding box center [99, 139] width 6 height 6
checkbox input "true"
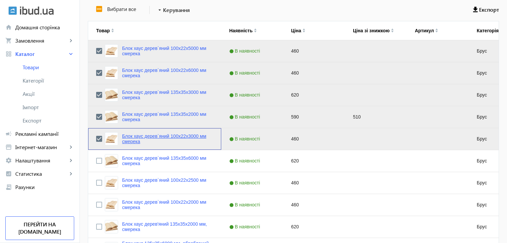
click at [136, 138] on link "Блок хаус дерев`яний 100x22x3000 мм смерека" at bounding box center [167, 138] width 91 height 11
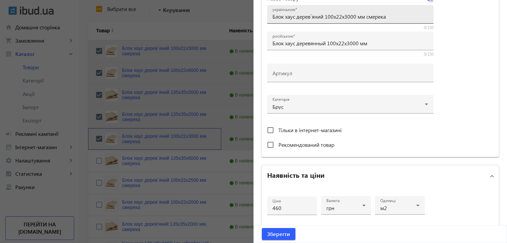
scroll to position [166, 0]
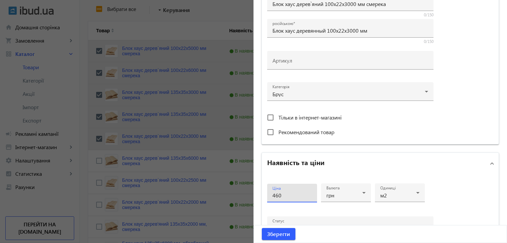
drag, startPoint x: 283, startPoint y: 193, endPoint x: 245, endPoint y: 191, distance: 38.0
type input "470"
click at [282, 233] on span "Зберегти" at bounding box center [278, 233] width 23 height 7
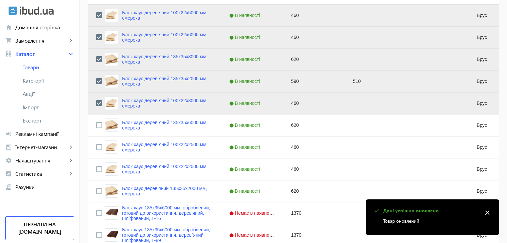
scroll to position [200, 0]
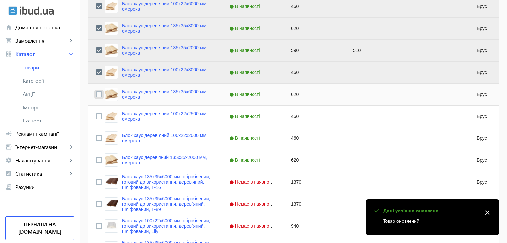
click at [96, 93] on input "Press Space to toggle row selection (unchecked)" at bounding box center [99, 94] width 6 height 6
checkbox input "true"
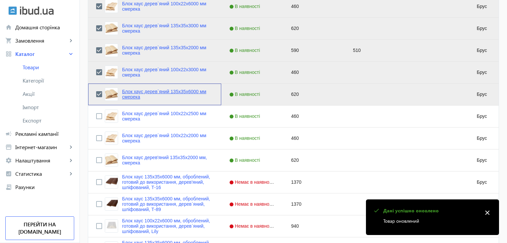
click at [135, 93] on link "Блок хаус дерев`яний 135x35x6000 мм смерека" at bounding box center [167, 94] width 91 height 11
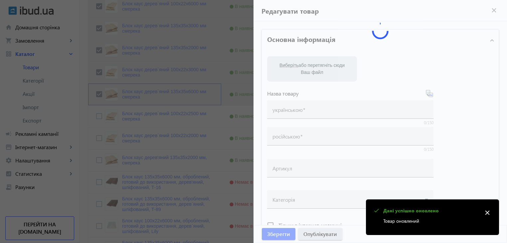
type input "Блок хаус дерев`яний 135x35x6000 мм смерека"
type input "Блок хаус деревянный 135x35x6000 мм"
type input "620"
type input "loremip dolorsit, ametcon, adipisc eli seddoe, tempo incidi, utlaboreetdol, mag…"
type input "loremip dolorsita, consect, adipisc eli seddoe, temp incidi, utlaboreetdol, mag…"
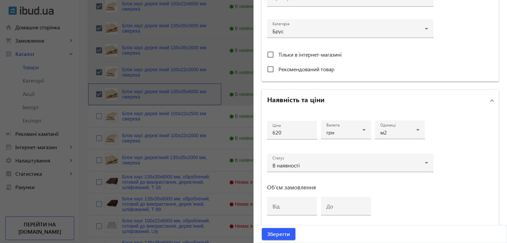
scroll to position [233, 0]
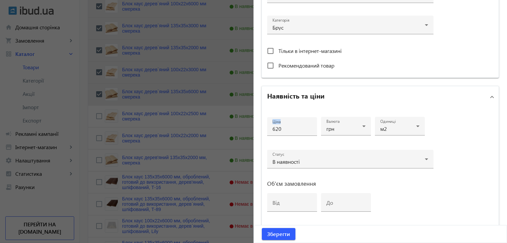
drag, startPoint x: 293, startPoint y: 132, endPoint x: 259, endPoint y: 123, distance: 34.9
click at [259, 123] on div "Основна інформація Виберіть або перетягніть сюди Ваш файл 2631465a95080510a3235…" at bounding box center [379, 56] width 253 height 534
click at [286, 126] on input "620" at bounding box center [291, 128] width 39 height 7
drag, startPoint x: 286, startPoint y: 128, endPoint x: 244, endPoint y: 121, distance: 42.0
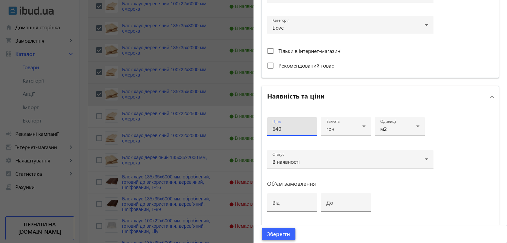
type input "640"
click at [276, 231] on span "Зберегти" at bounding box center [278, 233] width 23 height 7
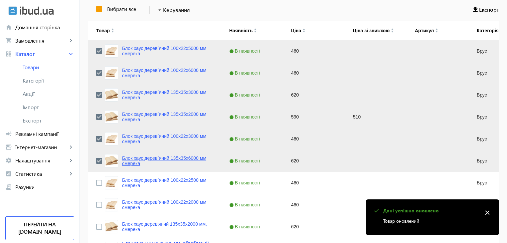
scroll to position [166, 0]
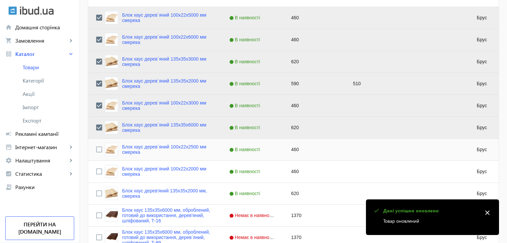
click at [90, 150] on div "Блок хаус дерев`яний 100x22x2500 мм смерека" at bounding box center [154, 150] width 133 height 22
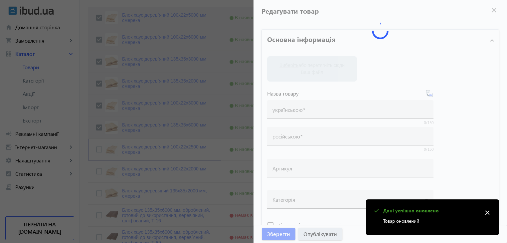
type input "Блок хаус дерев`яний 100x22x2500 мм смерека"
type input "Блок хаус деревянный 100x22x2500 мм ель"
type input "460"
type input "loremip dolorsit, ametcon, adipisc eli seddoe, tempo incidi, utlaboreetdol, mag…"
type input "loremip dolorsita, consect, adipisc eli seddoe, temp incidi, utlaboreetdol, mag…"
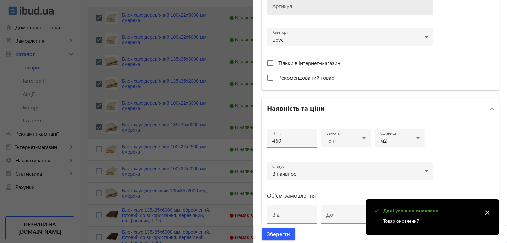
scroll to position [233, 0]
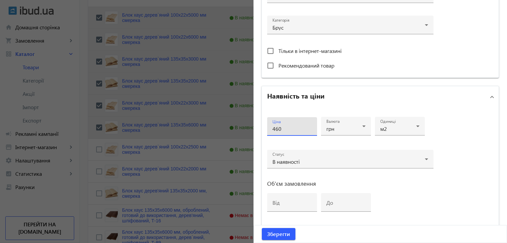
drag, startPoint x: 293, startPoint y: 128, endPoint x: 251, endPoint y: 129, distance: 41.6
click at [253, 129] on div "Основна інформація Виберіть або перетягніть сюди Ваш файл 2819965a950874ac10121…" at bounding box center [379, 56] width 253 height 534
type input "470"
click at [276, 236] on span "Зберегти" at bounding box center [278, 233] width 23 height 7
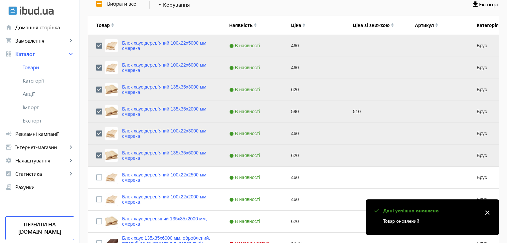
scroll to position [166, 0]
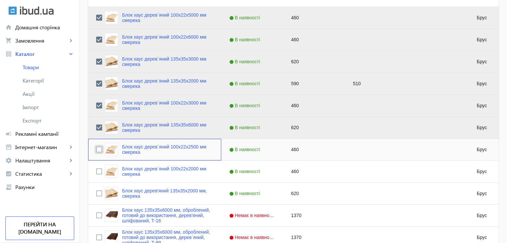
click at [96, 150] on input "Press Space to toggle row selection (unchecked)" at bounding box center [99, 149] width 6 height 6
checkbox input "true"
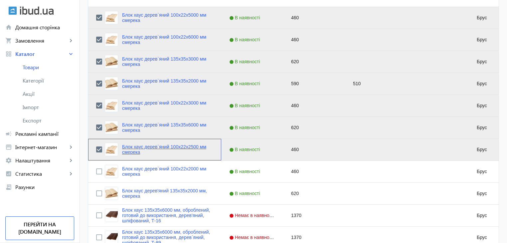
click at [140, 149] on link "Блок хаус дерев`яний 100x22x2500 мм смерека" at bounding box center [167, 149] width 91 height 11
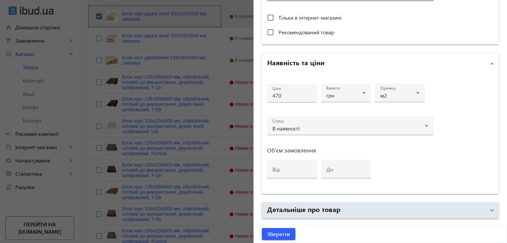
scroll to position [133, 0]
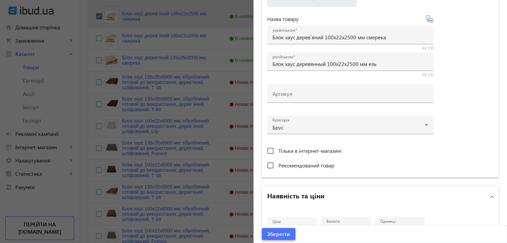
click at [270, 235] on span "Зберегти" at bounding box center [278, 233] width 23 height 7
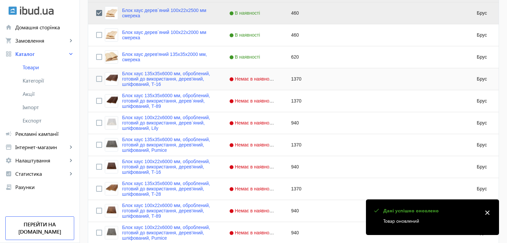
scroll to position [266, 0]
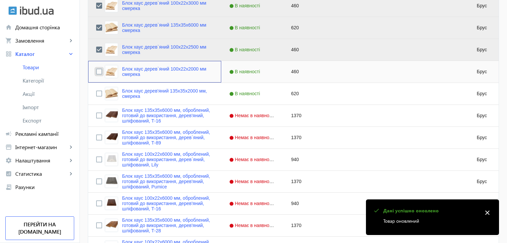
click at [96, 74] on input "Press Space to toggle row selection (unchecked)" at bounding box center [99, 72] width 6 height 6
checkbox input "true"
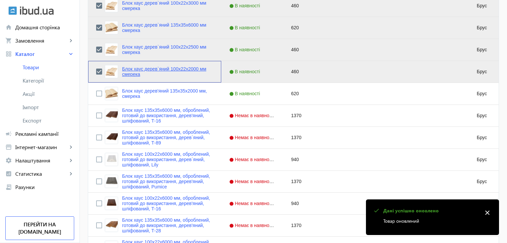
click at [149, 68] on link "Блок хаус дерев`яний 100x22x2000 мм смерека" at bounding box center [167, 71] width 91 height 11
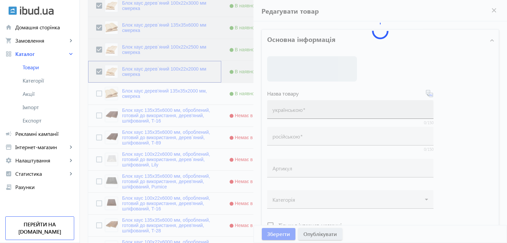
type input "Блок хаус дерев`яний 100x22x2000 мм смерека"
type input "Блок хаус деревянный 100x22x2000 мм ель"
type input "460"
type input "loremip dolorsit, ametcon, adipisc eli seddoe, tempo incidi, utlaboreetdol, mag…"
type input "loremip dolorsita, consect, adipisc eli seddoe, temp incidi, utlaboreetdol, mag…"
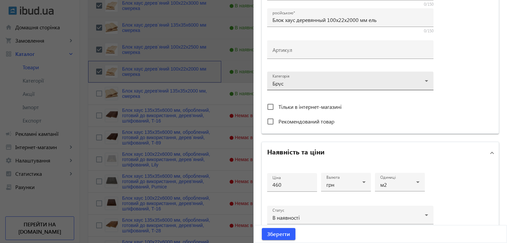
scroll to position [200, 0]
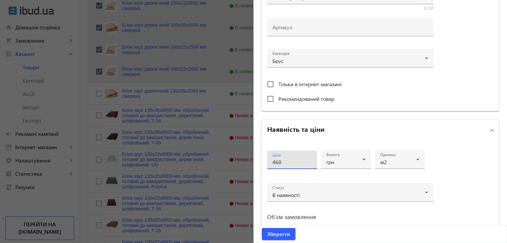
drag, startPoint x: 286, startPoint y: 163, endPoint x: 250, endPoint y: 161, distance: 36.3
click at [250, 161] on mat-sidenav-container "arrow_back Товари 977 /5000 товарів Подовжити Додати товар блок close search fi…" at bounding box center [293, 192] width 427 height 874
type input "470"
click at [267, 233] on span "Зберегти" at bounding box center [278, 233] width 23 height 7
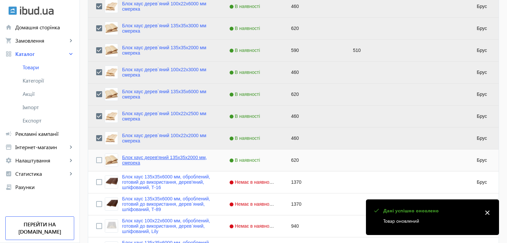
click at [141, 158] on link "Блок хаус дерев'яний 135x35x2000 мм, смерека" at bounding box center [167, 160] width 91 height 11
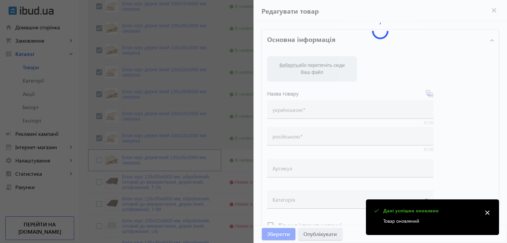
type input "Блок хаус дерев'яний 135x35x2000 мм, смерека"
type input "Блок хаус деревянный 135x35x2000 мм ель"
type input "620"
type input "loremip dolorsit, ametcon, adipisc eli seddoe, tempo incidi, utlaboreetdol, mag…"
type input "loremip dolorsita, consect, adipisc eli seddoe, temp incidi, utlaboreetdol, mag…"
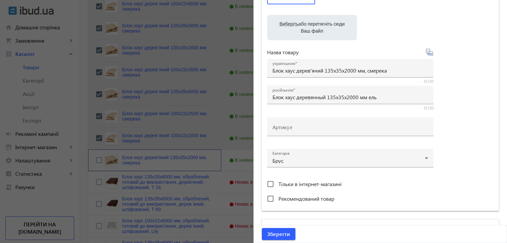
scroll to position [166, 0]
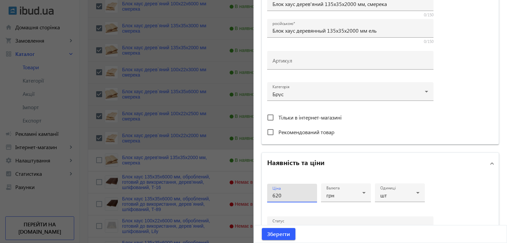
drag, startPoint x: 286, startPoint y: 198, endPoint x: 240, endPoint y: 192, distance: 46.2
type input "640"
drag, startPoint x: 230, startPoint y: 185, endPoint x: 313, endPoint y: 192, distance: 83.1
click at [312, 195] on div "Ціна 640" at bounding box center [292, 193] width 50 height 19
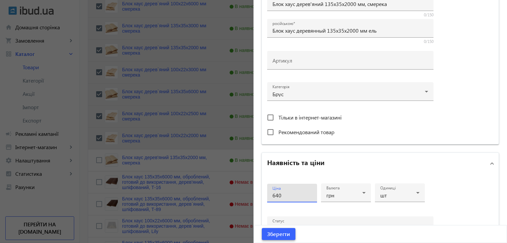
click at [267, 236] on span "Зберегти" at bounding box center [278, 233] width 23 height 7
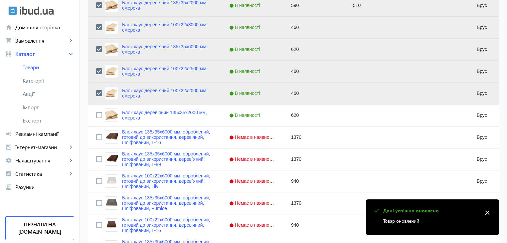
scroll to position [299, 0]
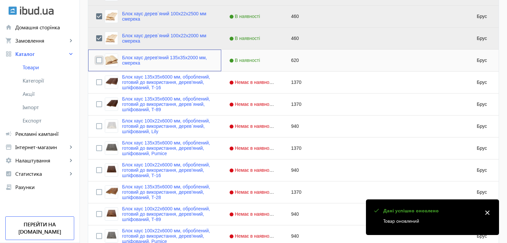
click at [96, 63] on input "Press Space to toggle row selection (unchecked)" at bounding box center [99, 60] width 6 height 6
checkbox input "true"
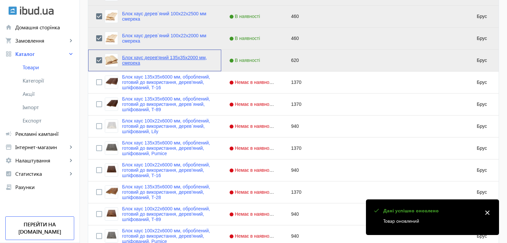
click at [144, 59] on link "Блок хаус дерев'яний 135x35x2000 мм, смерека" at bounding box center [167, 60] width 91 height 11
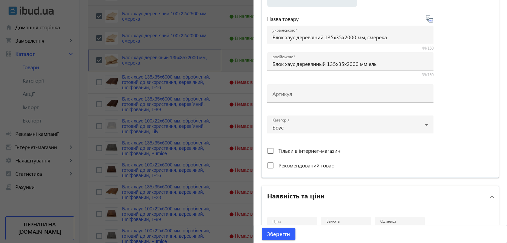
scroll to position [200, 0]
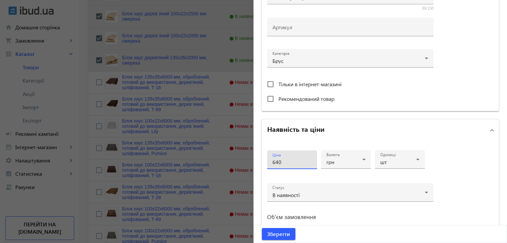
drag, startPoint x: 290, startPoint y: 162, endPoint x: 274, endPoint y: 163, distance: 16.7
click at [274, 163] on input "640" at bounding box center [291, 161] width 39 height 7
click at [276, 235] on span "Зберегти" at bounding box center [278, 233] width 23 height 7
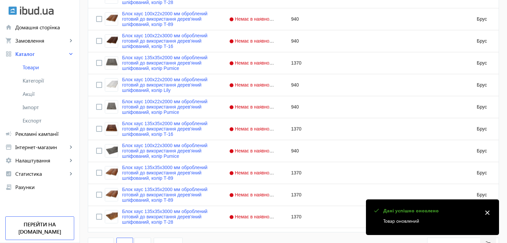
scroll to position [652, 0]
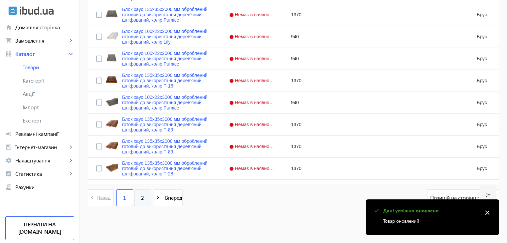
click at [141, 193] on link "2" at bounding box center [142, 197] width 17 height 17
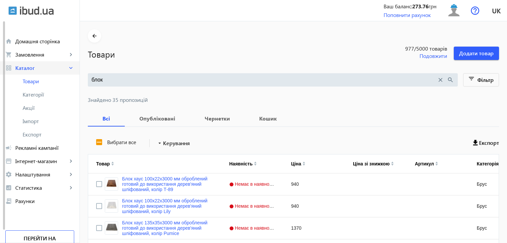
drag, startPoint x: 107, startPoint y: 80, endPoint x: 41, endPoint y: 68, distance: 66.9
click at [41, 68] on div "arrow_back home Домашня сторінка shopping_cart Замовлення keyboard_arrow_right …" at bounding box center [253, 173] width 507 height 347
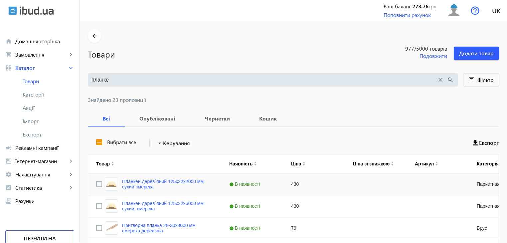
type input "планке"
click at [96, 184] on input "Press Space to toggle row selection (unchecked)" at bounding box center [99, 184] width 6 height 6
checkbox input "true"
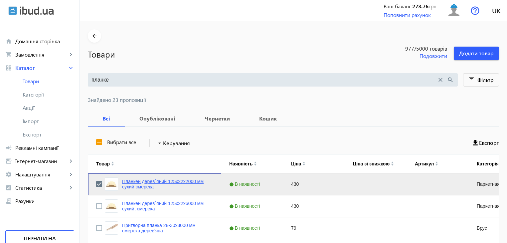
click at [133, 185] on link "Планкен дерев`яний 125x22x2000 мм сухий смерека" at bounding box center [167, 184] width 91 height 11
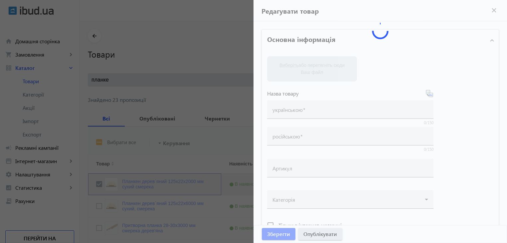
type input "Планкен дерев`яний 125x22x2000 мм сухий смерека"
type input "Планкен деревянный 125x22x2000 мм сухой, ель"
type input "430"
type input "вагонка безшовна, вагонка, вагонка для фасаду, колір дерева, поліматеріали, буд…"
type input "вагонка бесшовная, вагонка, вагонка для фасада, цвет дерева, полиматериалы, стр…"
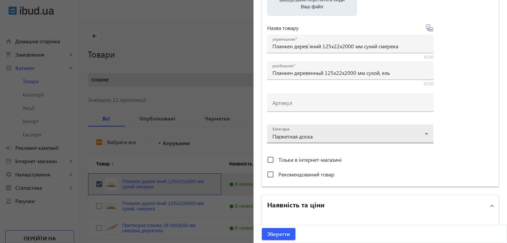
scroll to position [200, 0]
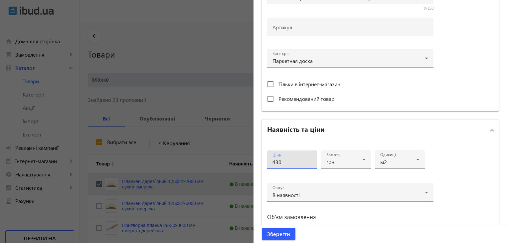
drag, startPoint x: 287, startPoint y: 164, endPoint x: 259, endPoint y: 162, distance: 28.0
click at [262, 162] on div "Ціна 430 Валюта грн Одиниці м2 Статус В наявності Об'єм замовлення від до" at bounding box center [380, 200] width 237 height 119
type input "470"
click at [270, 235] on span "Зберегти" at bounding box center [278, 233] width 23 height 7
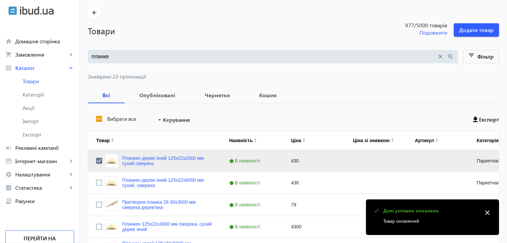
scroll to position [33, 0]
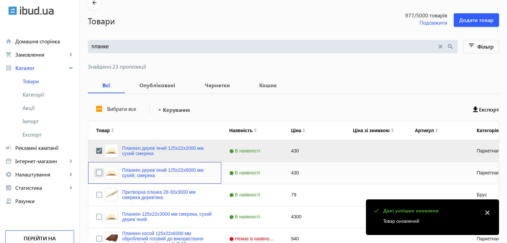
click at [96, 175] on input "Press Space to toggle row selection (unchecked)" at bounding box center [99, 173] width 6 height 6
checkbox input "true"
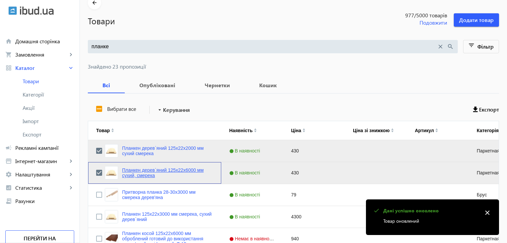
click at [140, 168] on link "Планкен дерев`яний 125x22x6000 мм сухий, смерека" at bounding box center [167, 172] width 91 height 11
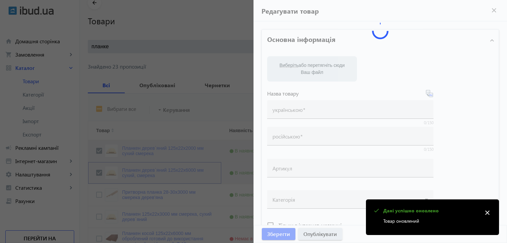
type input "Планкен дерев`яний 125x22x6000 мм сухий, смерека"
type input "Планкен деревянный 125x22x6000 мм сухой, ель"
type input "430"
type input "вагонка безшовна, вагонка, вагонка для фасаду, колір дерева, поліматеріали, буд…"
type input "вагонка бесшовная, вагонка, вагонка для фасада, цвет дерева, полиматериалы, стр…"
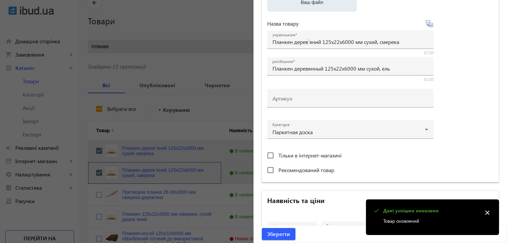
scroll to position [200, 0]
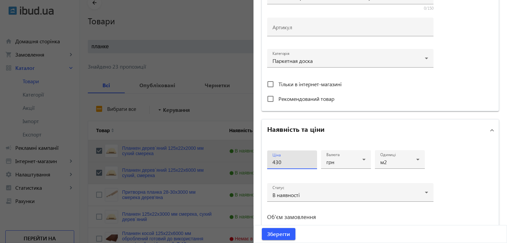
drag, startPoint x: 287, startPoint y: 164, endPoint x: 249, endPoint y: 160, distance: 37.8
type input "470"
click at [274, 234] on span "Зберегти" at bounding box center [278, 233] width 23 height 7
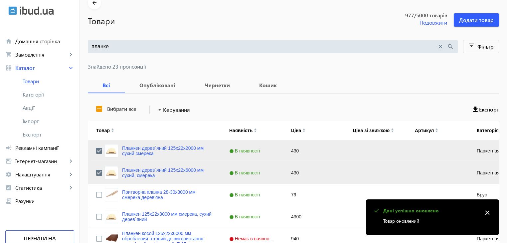
scroll to position [67, 0]
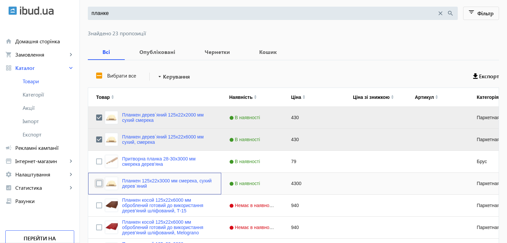
click at [96, 184] on input "Press Space to toggle row selection (unchecked)" at bounding box center [99, 183] width 6 height 6
checkbox input "true"
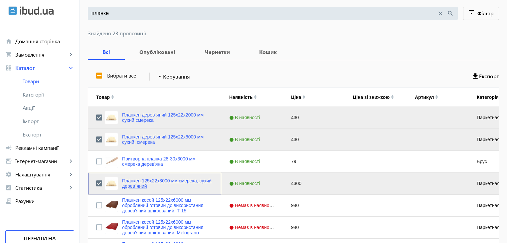
click at [131, 179] on link "Планкен 125x22x3000 мм смерека, сухий дерев`яний" at bounding box center [167, 183] width 91 height 11
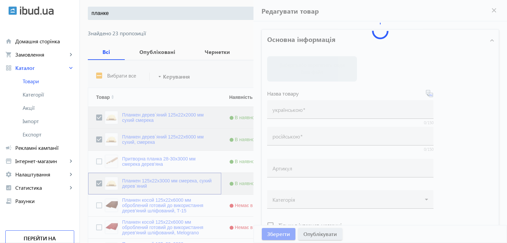
type input "Планкен 125x22x3000 мм смерека, сухий дерев`яний"
type input "Планкен 125x22x3000 мм ель, сухой деревянный"
type input "4300"
type input "вагонка безшовна, вагонка, вагонка для фасаду, колір дерева, поліматеріали, буд…"
type input "вагонка бесшовная, вагонка, вагонка для фасада, цвет дерева, полиматериалы, стр…"
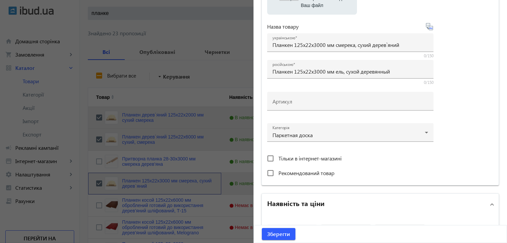
scroll to position [200, 0]
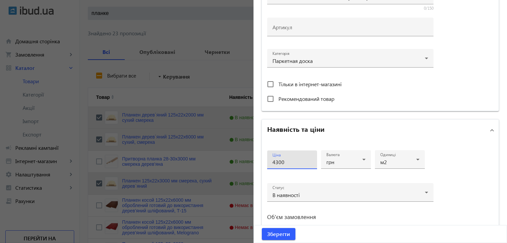
drag, startPoint x: 286, startPoint y: 160, endPoint x: 258, endPoint y: 162, distance: 28.4
click at [258, 162] on div "Основна інформація Виберіть або перетягніть сюди Ваш файл 2255665a14c67ec89f516…" at bounding box center [379, 89] width 253 height 534
type input "470"
click at [273, 235] on span "Зберегти" at bounding box center [278, 233] width 23 height 7
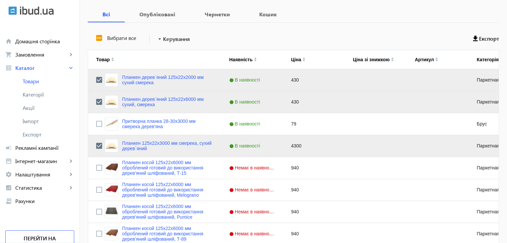
scroll to position [137, 0]
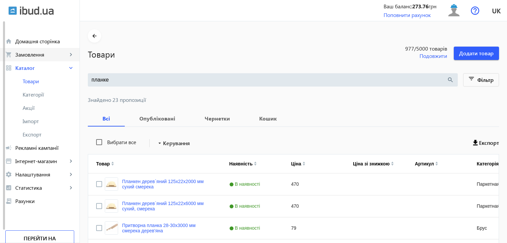
drag, startPoint x: 115, startPoint y: 79, endPoint x: 49, endPoint y: 61, distance: 68.7
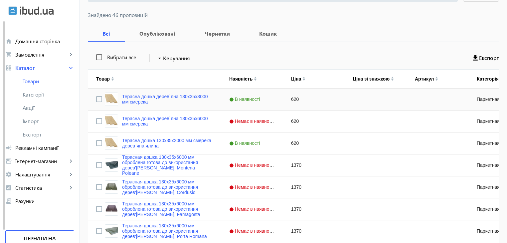
scroll to position [100, 0]
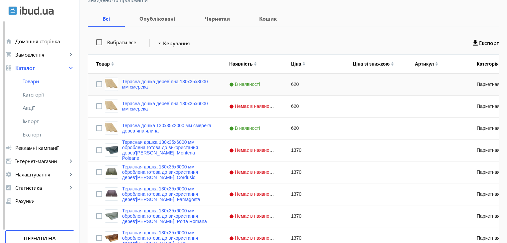
type input "терасна"
click at [96, 82] on input "Press Space to toggle row selection (unchecked)" at bounding box center [99, 84] width 6 height 6
checkbox input "true"
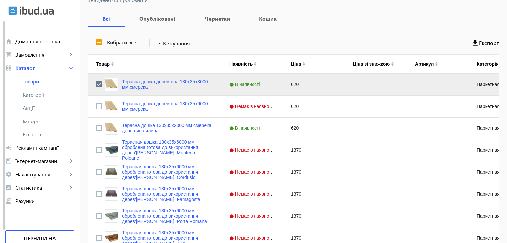
click at [137, 85] on link "Терасна дошка дерев`яна 130x35x3000 мм смерека" at bounding box center [167, 84] width 91 height 11
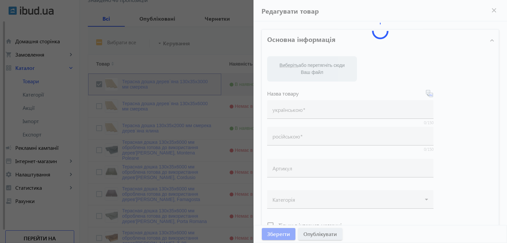
type input "Терасна дошка дерев`яна 130x35x3000 мм смерека"
type input "Террасная доска деревянная 130x35x3000 мм"
type input "620"
type input "вагонка безшовна, вагонка, вагонка для фасаду, колір дерева, поліматеріали, буд…"
type input "вагонка бесшовная, вагонка, вагонка для фасада, цвет дерева, полиматериалы, стр…"
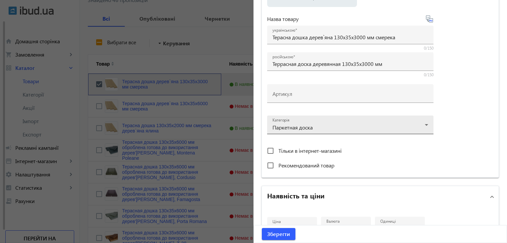
scroll to position [233, 0]
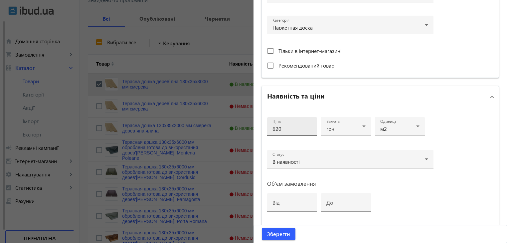
click at [285, 125] on input "620" at bounding box center [291, 128] width 39 height 7
drag, startPoint x: 284, startPoint y: 127, endPoint x: 239, endPoint y: 128, distance: 44.6
type input "640"
click at [280, 239] on span "submit" at bounding box center [279, 234] width 34 height 16
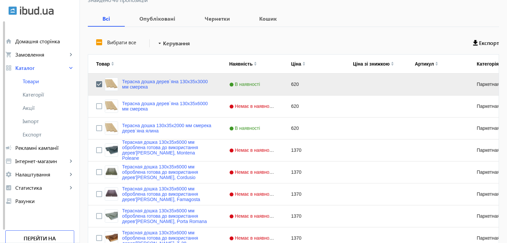
scroll to position [0, 0]
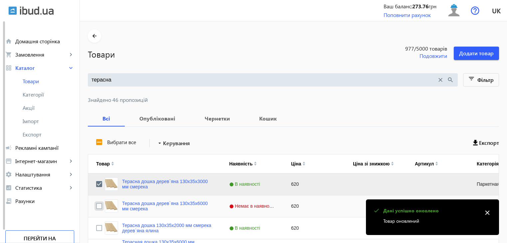
click at [96, 205] on input "Press Space to toggle row selection (unchecked)" at bounding box center [99, 206] width 6 height 6
checkbox input "true"
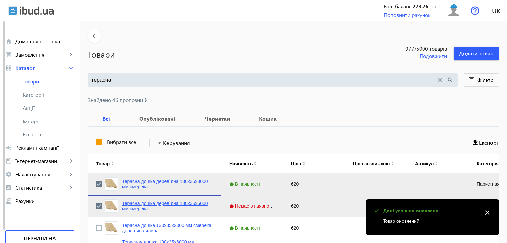
click at [139, 207] on link "Терасна дошка дерев`яна 130x35x6000 мм смерека" at bounding box center [167, 206] width 91 height 11
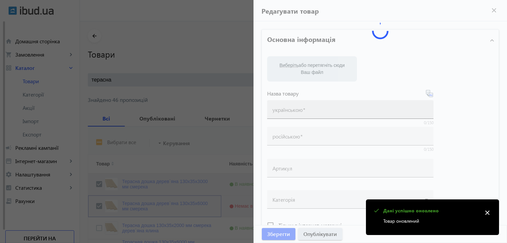
type input "Терасна дошка дерев`яна 130x35x6000 мм смерека"
type input "Террасная доска деревянная 130x35x6000 мм ель"
type input "620"
type input "вагонка безшовна, вагонка, вагонка для фасаду, колір дерева, поліматеріали, буд…"
type input "вагонка бесшовная, вагонка, вагонка для фасада, цвет дерева, полиматериалы, стр…"
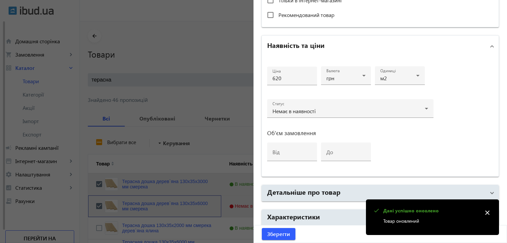
scroll to position [225, 0]
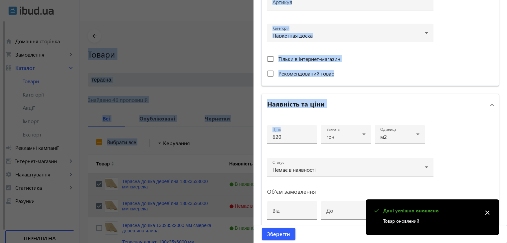
drag, startPoint x: 291, startPoint y: 140, endPoint x: 236, endPoint y: 138, distance: 54.2
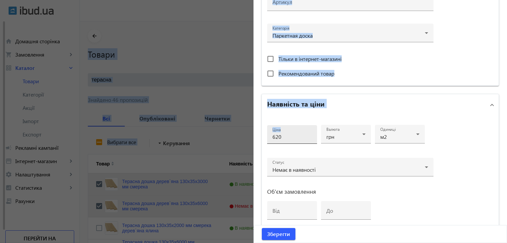
click at [280, 140] on div "Ціна 620" at bounding box center [291, 134] width 39 height 19
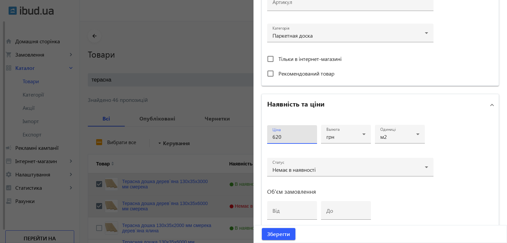
drag, startPoint x: 287, startPoint y: 136, endPoint x: 246, endPoint y: 130, distance: 41.0
type input "640"
click at [279, 235] on span "Зберегти" at bounding box center [278, 233] width 23 height 7
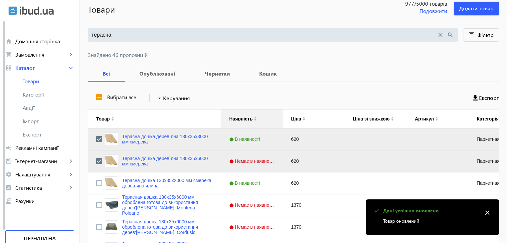
scroll to position [133, 0]
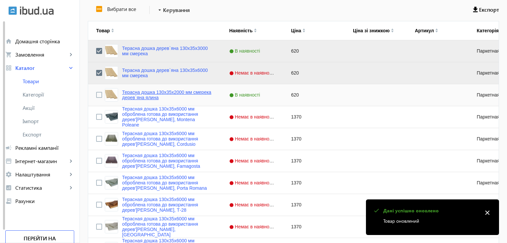
click at [136, 95] on link "Терасна дошка 130x35x2000 мм смерека дерев`яна ялина" at bounding box center [167, 94] width 91 height 11
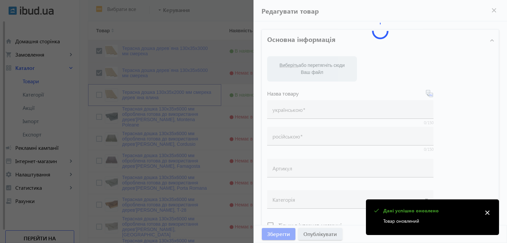
type input "Терасна дошка 130x35x2000 мм смерека дерев`яна ялина"
type input "Террасная доска 130x35x2000 мм ель, деревянная ель"
type input "620"
type input "вагонка безшовна, вагонка, вагонка для фасаду, колір дерева, поліматеріали, буд…"
type input "вагонка бесшовная, вагонка, вагонка для фасада, цвет дерева, полиматериалы, стр…"
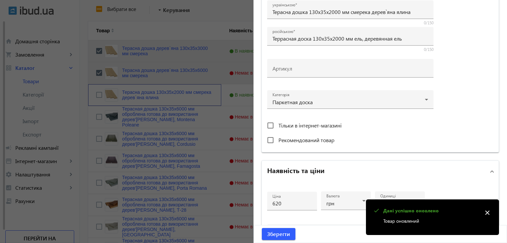
scroll to position [233, 0]
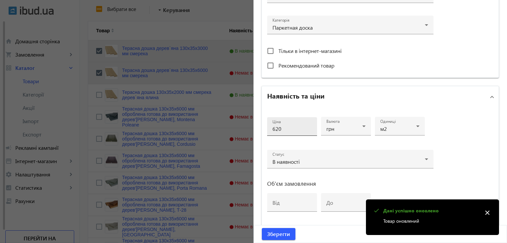
drag, startPoint x: 286, startPoint y: 131, endPoint x: 266, endPoint y: 125, distance: 21.3
click at [267, 125] on div "Ціна 620" at bounding box center [292, 126] width 50 height 19
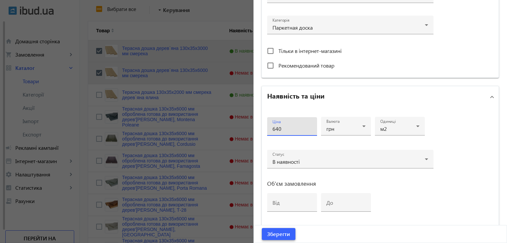
type input "640"
click at [284, 237] on span "Зберегти" at bounding box center [278, 233] width 23 height 7
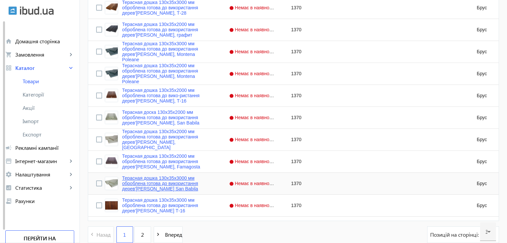
scroll to position [652, 0]
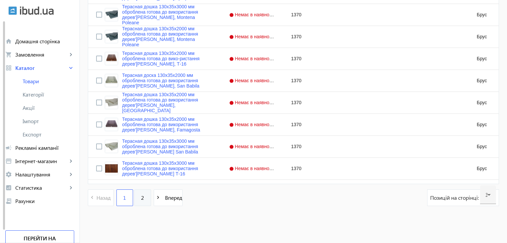
click at [145, 201] on link "2" at bounding box center [142, 197] width 17 height 17
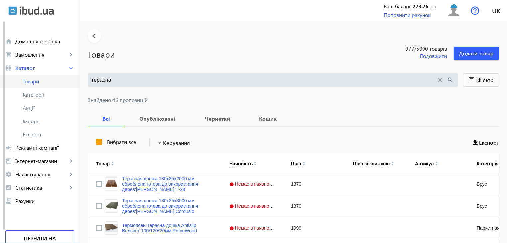
drag, startPoint x: 116, startPoint y: 79, endPoint x: 58, endPoint y: 81, distance: 57.9
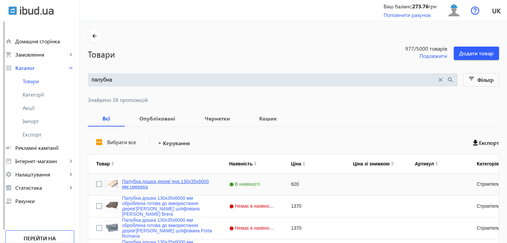
type input "палубна"
click at [139, 181] on link "Палубна дошка дерев`яна 130x35x6000 мм смерека" at bounding box center [167, 184] width 91 height 11
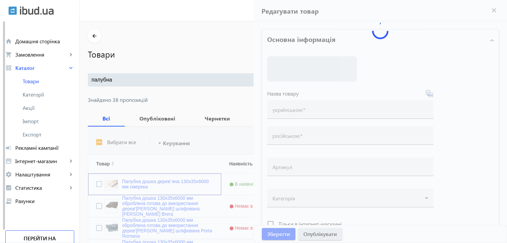
type input "Палубна дошка дерев`яна 130x35x6000 мм смерека"
type input "Палубная доска деревянная 130x35x6000 мм ель"
type input "620"
type input "вагонка безшовна, вагонка, вагонка для фасаду, колір дерева, поліматеріали, буд…"
type input "вагонка бесшовная, вагонка, вагонка для фасада, цвет дерева, полиматериалы, стр…"
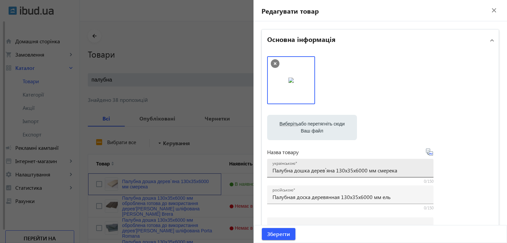
scroll to position [166, 0]
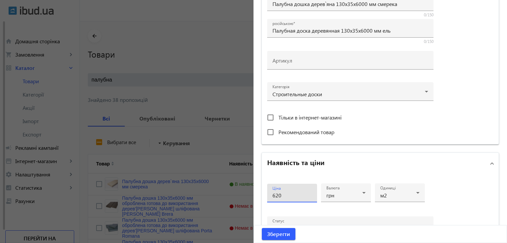
drag, startPoint x: 279, startPoint y: 194, endPoint x: 258, endPoint y: 193, distance: 21.3
click at [258, 193] on div "Основна інформація Виберіть або перетягніть сюди Ваш файл 1308065ff09b145470487…" at bounding box center [379, 122] width 253 height 534
type input "640"
click at [289, 240] on span "submit" at bounding box center [279, 234] width 34 height 16
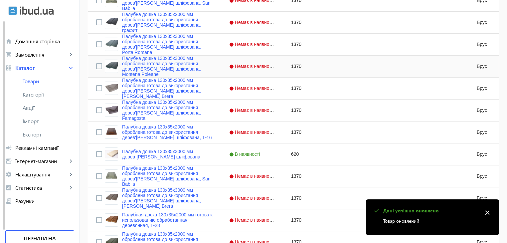
scroll to position [632, 0]
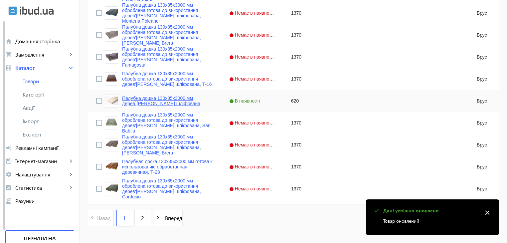
click at [135, 101] on link "Палубна дошка 130x35x3000 мм дерев`яна смерека шліфована" at bounding box center [167, 100] width 91 height 11
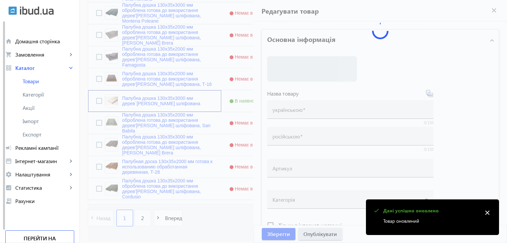
type input "Палубна дошка 130x35x3000 мм дерев`яна смерека шліфована"
type input "Палубная доска 130x35x3000 мм деревянная ель шлифованная"
type input "620"
type input "вагонка безшовна, вагонка, вагонка для фасаду, колір дерева, поліматеріали, буд…"
type input "вагонка бесшовная, вагонка, вагонка для фасада, цвет дерева, полиматериалы, стр…"
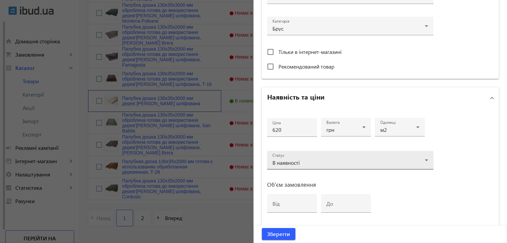
scroll to position [233, 0]
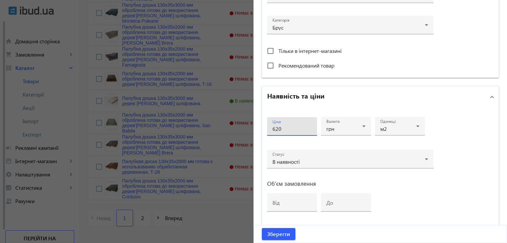
drag, startPoint x: 263, startPoint y: 128, endPoint x: 258, endPoint y: 128, distance: 5.0
click at [258, 128] on div "Основна інформація Виберіть або перетягніть сюди Ваш файл 809965ff09c8921549805…" at bounding box center [379, 56] width 253 height 534
type input "640"
click at [274, 232] on span "Зберегти" at bounding box center [278, 233] width 23 height 7
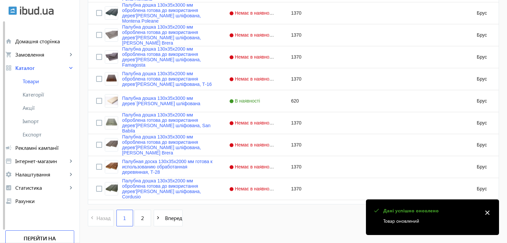
scroll to position [652, 0]
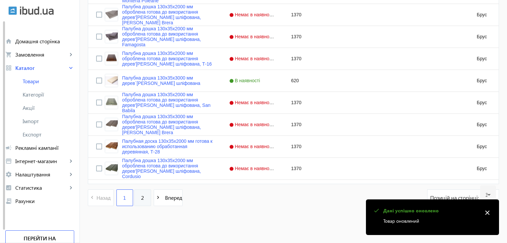
click at [136, 197] on link "2" at bounding box center [142, 197] width 17 height 17
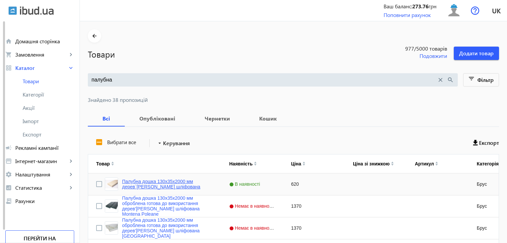
click at [156, 187] on link "Палубна дошка 130x35x2000 мм дерев`яна смерека шліфована" at bounding box center [167, 184] width 91 height 11
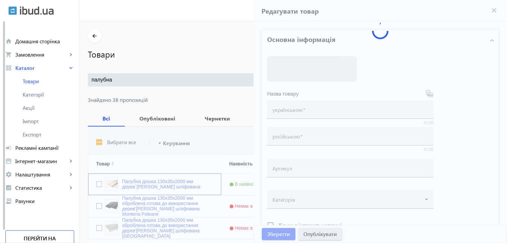
type input "Палубна дошка 130x35x2000 мм дерев`яна смерека шліфована"
type input "Палубная доска 130x35x2000 мм деревянная ель шлифованная"
type input "620"
type input "вагонка безшовна, вагонка, вагонка для фасаду, колір дерева, поліматеріали, буд…"
type input "вагонка бесшовная, вагонка, вагонка для фасада, цвет дерева, полиматериалы, стр…"
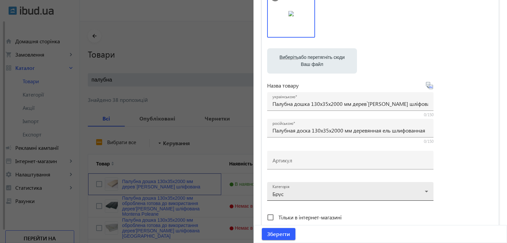
scroll to position [200, 0]
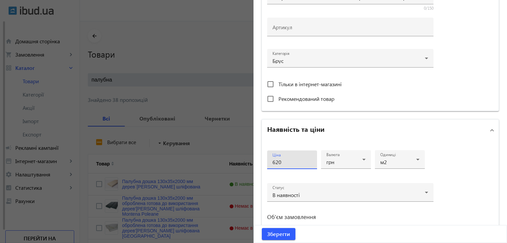
drag, startPoint x: 289, startPoint y: 161, endPoint x: 238, endPoint y: 158, distance: 51.0
click at [238, 158] on mat-sidenav-container "arrow_back Товари 977 /5000 товарів Подовжити Додати товар палубна close search…" at bounding box center [293, 216] width 427 height 391
type input "640"
click at [278, 235] on span "Зберегти" at bounding box center [278, 233] width 23 height 7
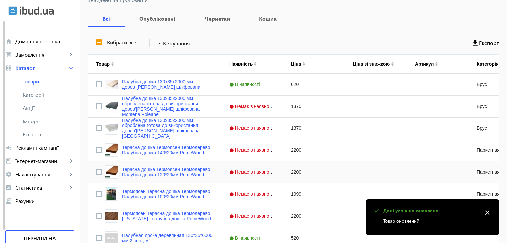
scroll to position [166, 0]
